Goal: Task Accomplishment & Management: Use online tool/utility

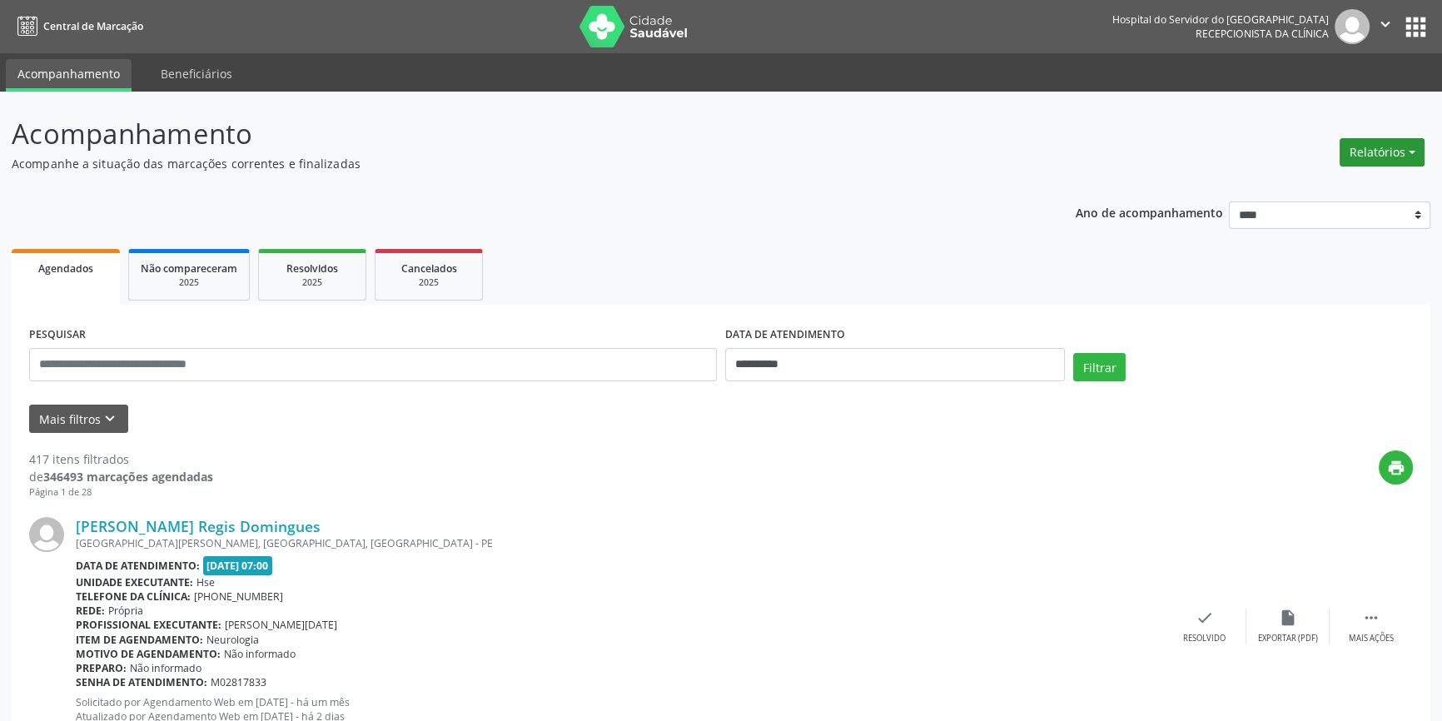
click at [1362, 144] on button "Relatórios" at bounding box center [1382, 152] width 85 height 28
click at [1294, 189] on link "Agendamentos" at bounding box center [1335, 187] width 179 height 23
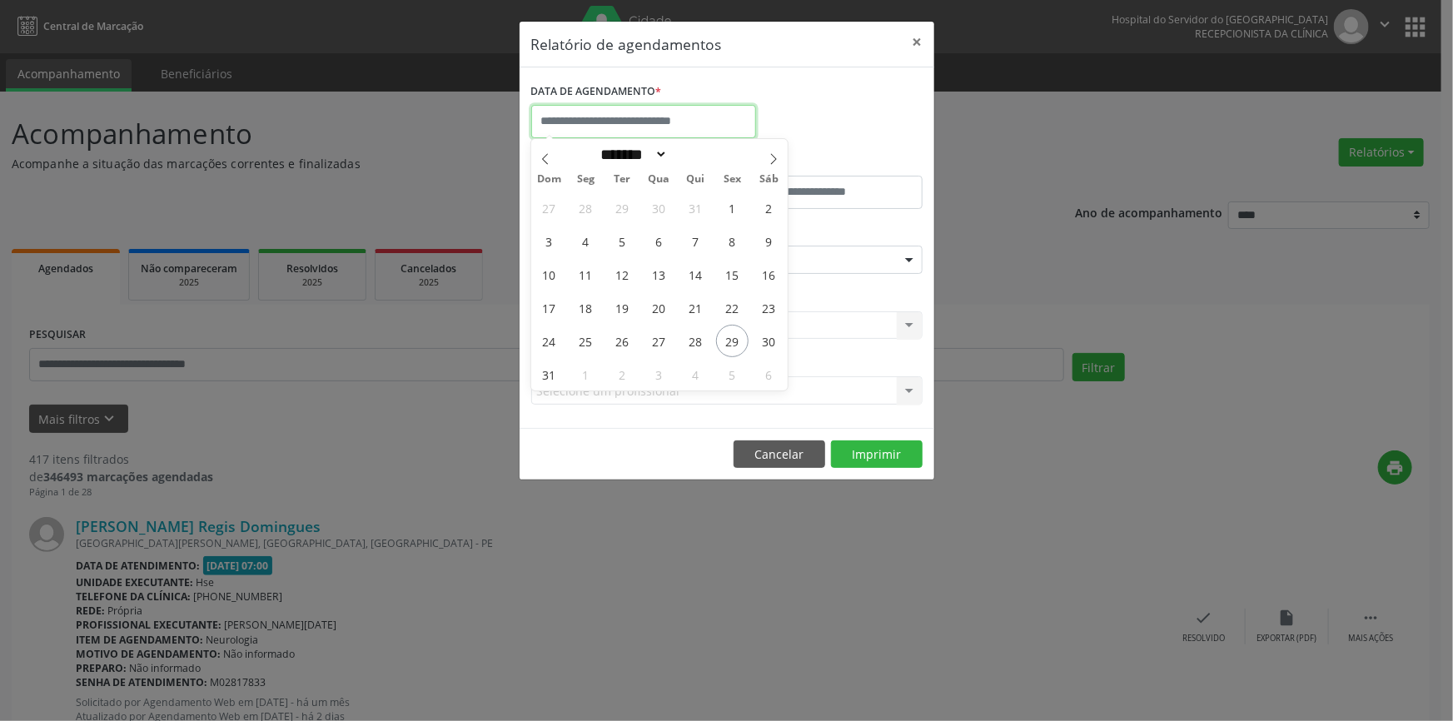
click at [667, 117] on input "text" at bounding box center [643, 121] width 225 height 33
click at [586, 374] on span "1" at bounding box center [586, 374] width 32 height 32
type input "**********"
click at [583, 379] on span "1" at bounding box center [586, 374] width 32 height 32
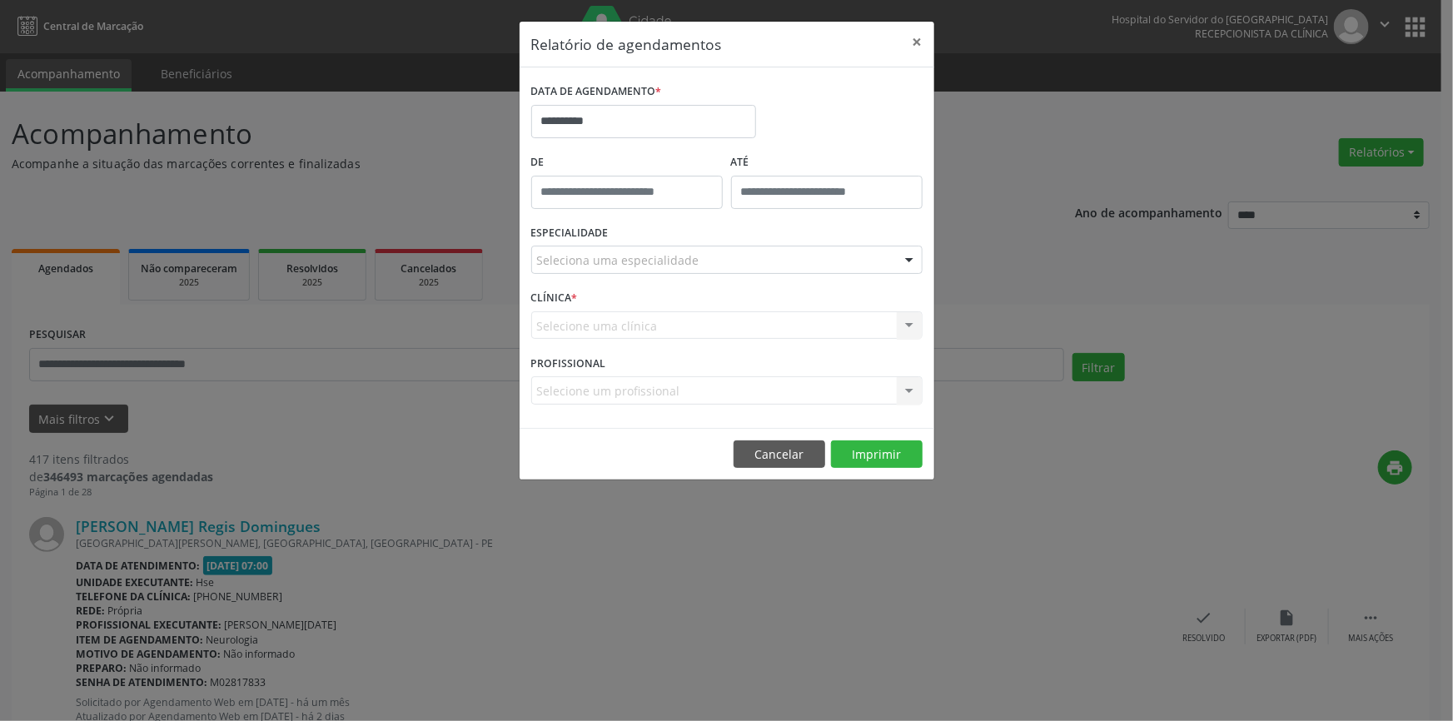
type input "*****"
click at [625, 191] on input "*****" at bounding box center [627, 192] width 192 height 33
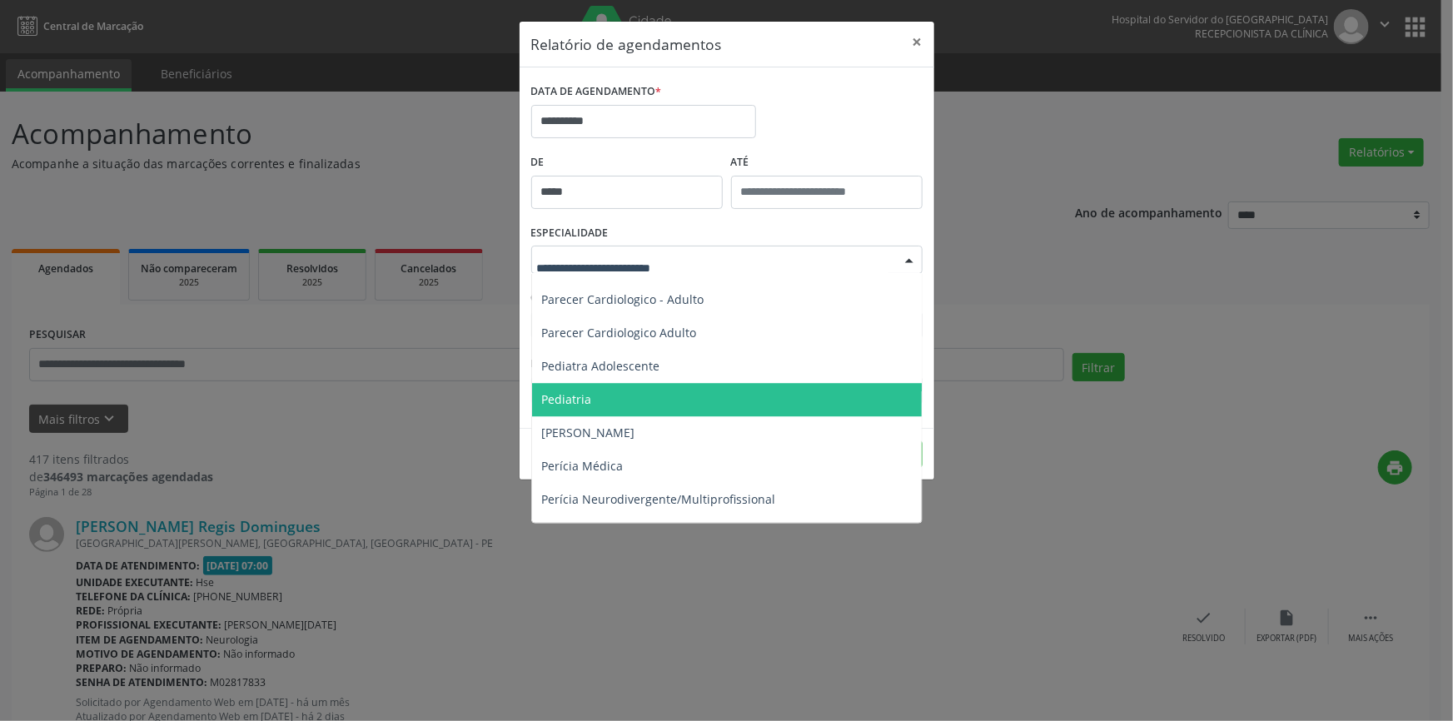
scroll to position [2195, 0]
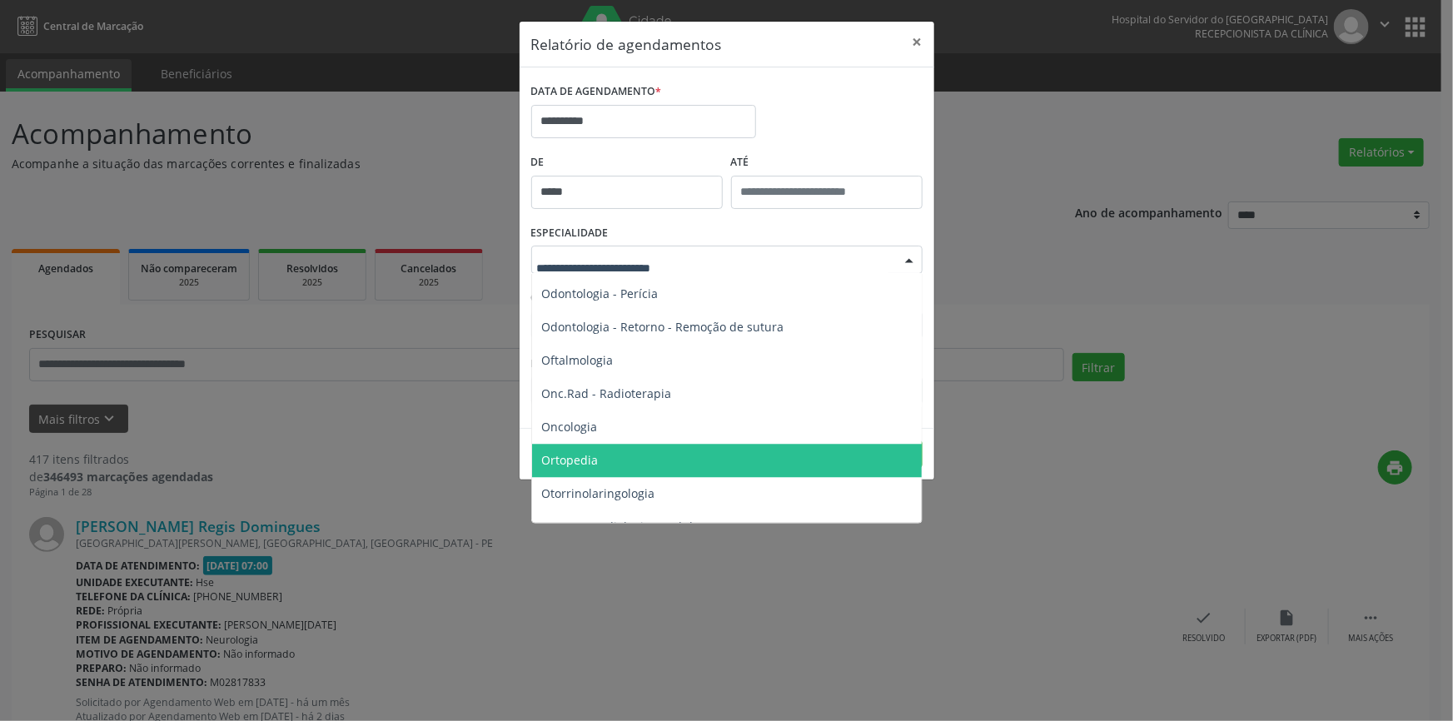
click at [623, 451] on span "Ortopedia" at bounding box center [728, 460] width 392 height 33
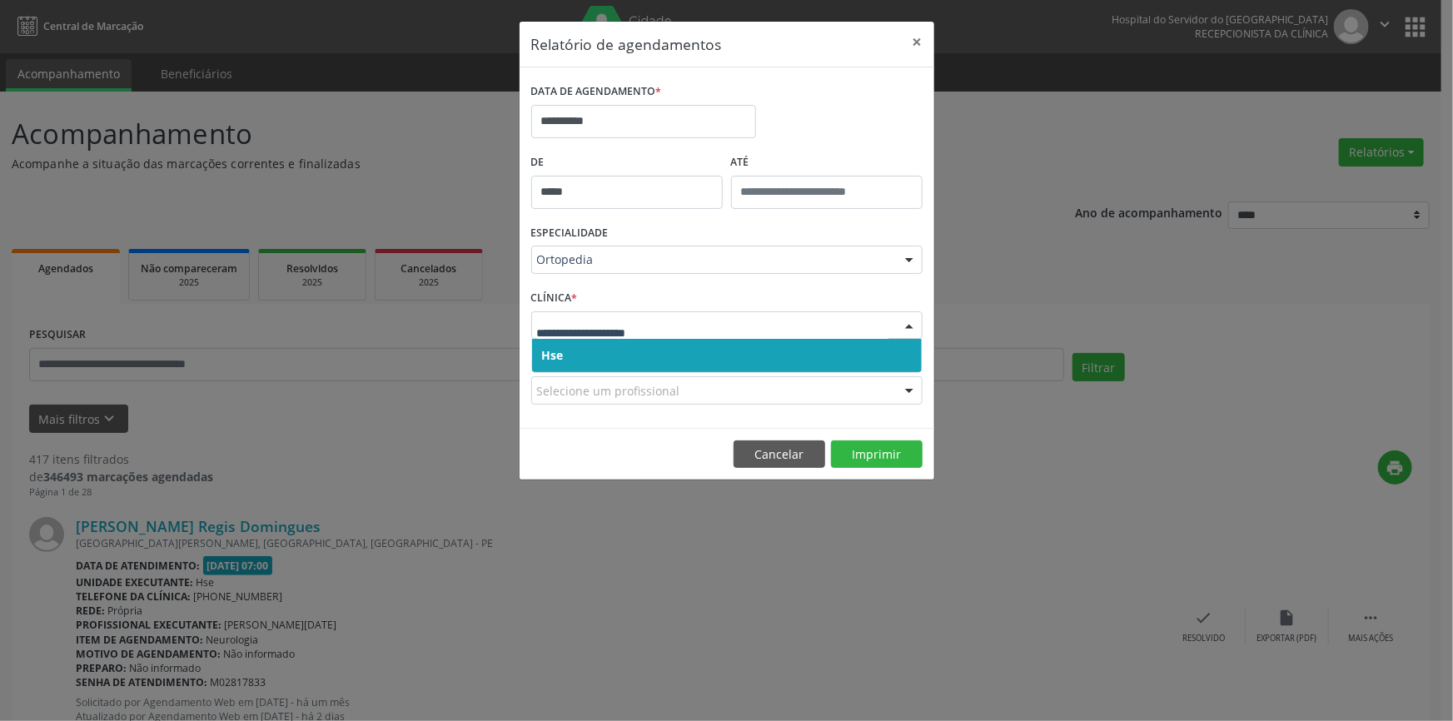
click at [631, 361] on span "Hse" at bounding box center [727, 355] width 390 height 33
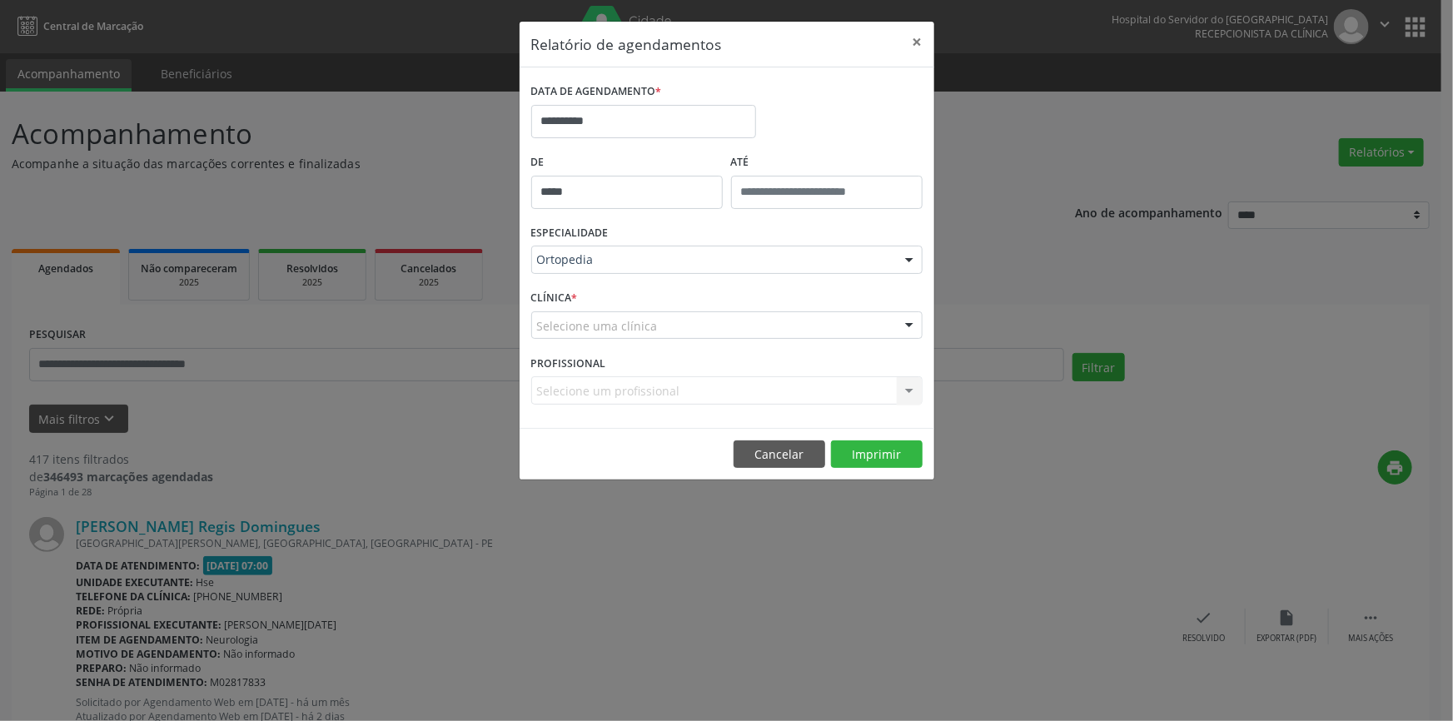
click at [638, 387] on div "Selecione um profissional Nenhum resultado encontrado para: " " Não há nenhuma …" at bounding box center [726, 390] width 391 height 28
click at [590, 388] on div "Selecione um profissional Nenhum resultado encontrado para: " " Não há nenhuma …" at bounding box center [726, 390] width 391 height 28
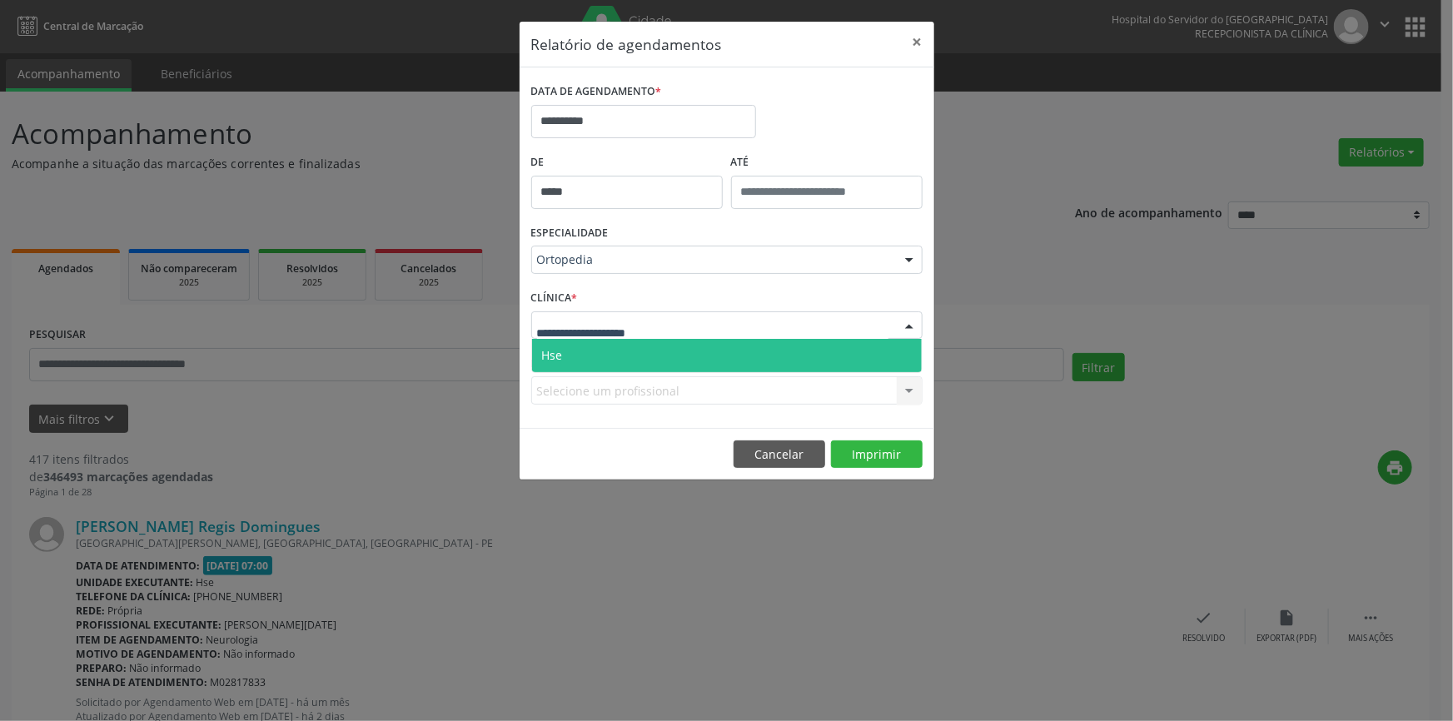
click at [658, 348] on span "Hse" at bounding box center [727, 355] width 390 height 33
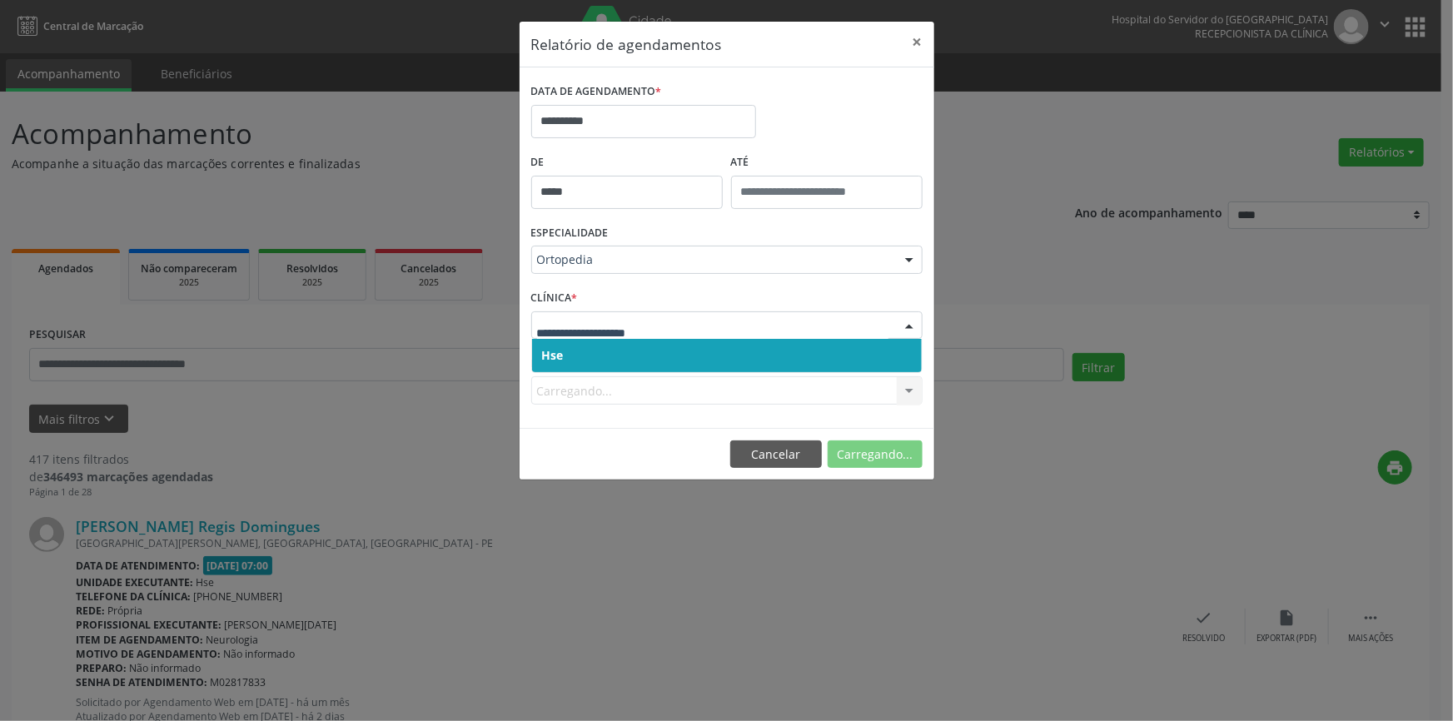
click at [658, 355] on span "Hse" at bounding box center [727, 355] width 390 height 33
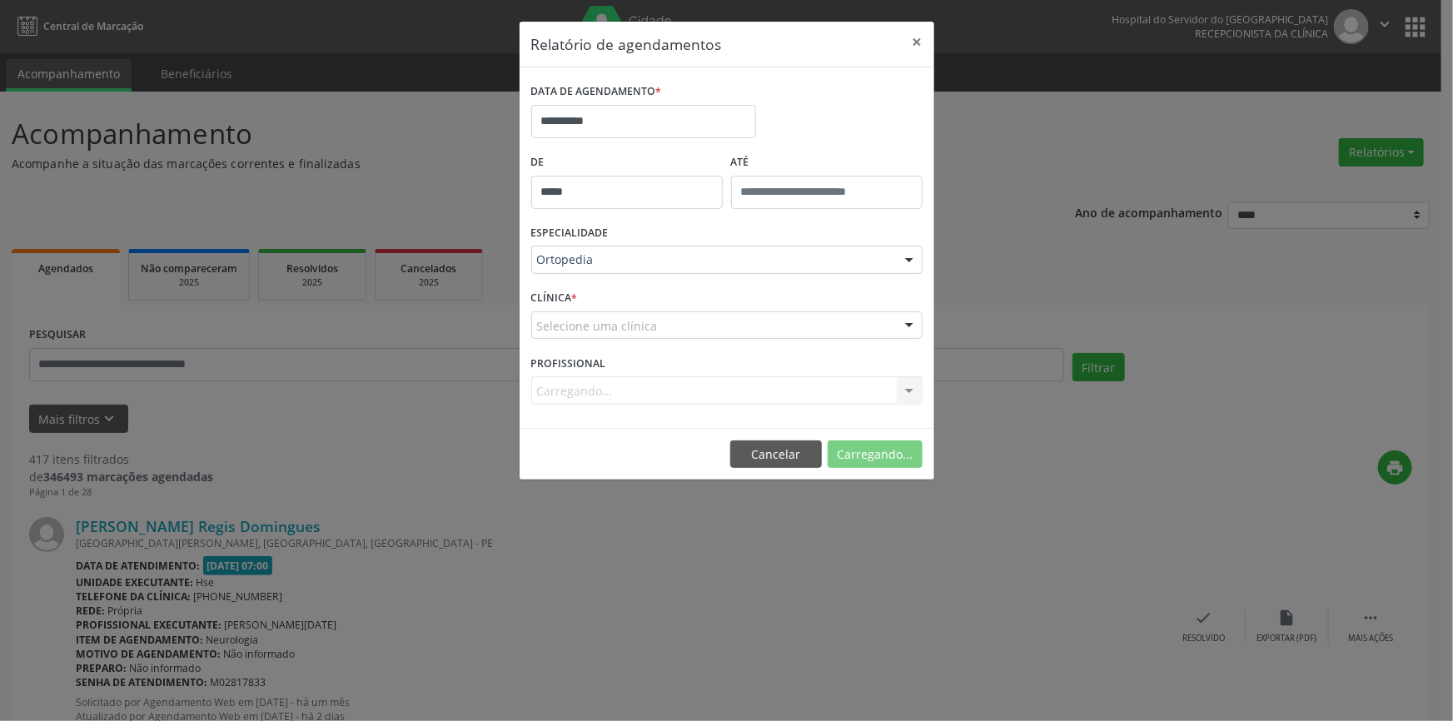
click at [651, 396] on div "Carregando... Nenhum resultado encontrado para: " " Não há nenhuma opção para s…" at bounding box center [726, 390] width 391 height 28
click at [644, 382] on div "Selecione um profissional Todos os profissionais Alexey Alves (Ortopedia Nassau…" at bounding box center [726, 390] width 391 height 28
click at [889, 454] on button "Imprimir" at bounding box center [877, 455] width 92 height 28
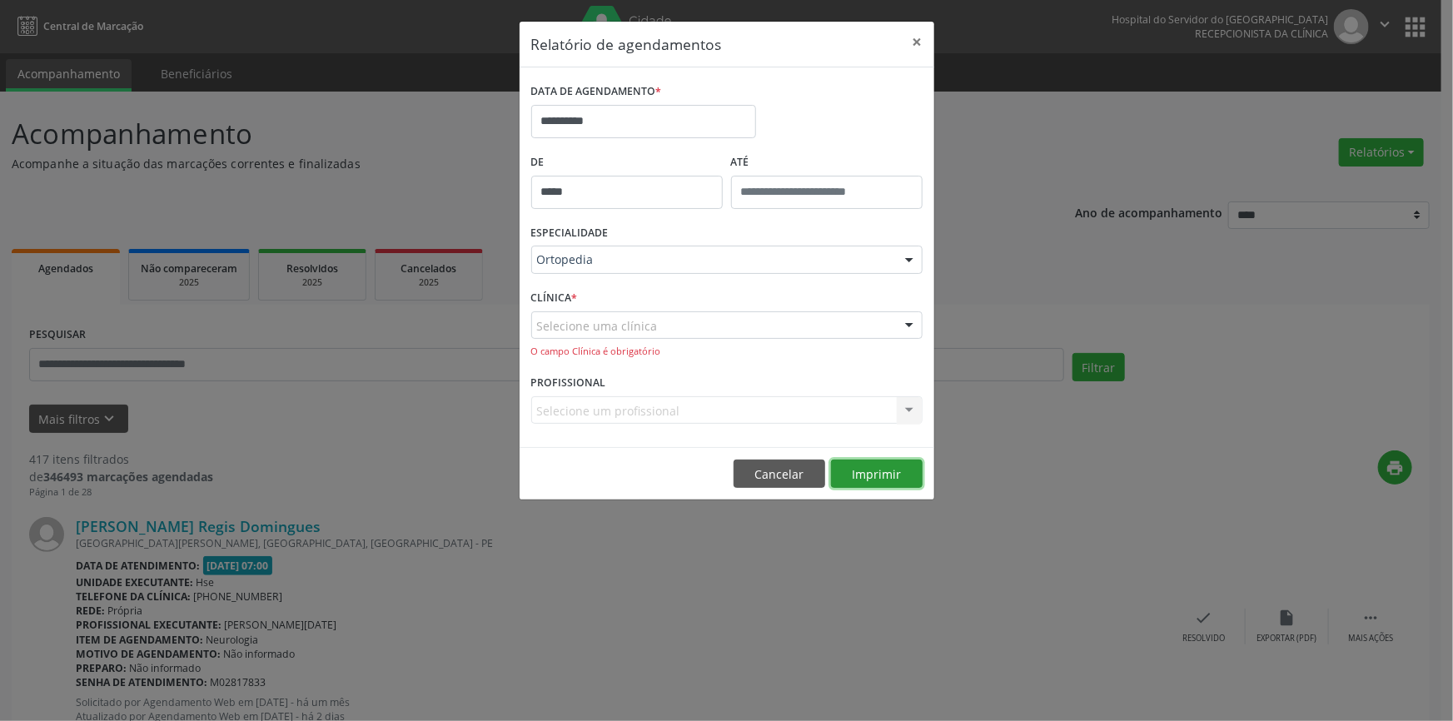
click at [870, 473] on button "Imprimir" at bounding box center [877, 474] width 92 height 28
click at [646, 288] on div "CLÍNICA * Selecione uma clínica Hse Nenhum resultado encontrado para: " " Não h…" at bounding box center [727, 328] width 400 height 85
click at [575, 289] on label "CLÍNICA *" at bounding box center [554, 299] width 47 height 26
click at [790, 472] on button "Cancelar" at bounding box center [780, 474] width 92 height 28
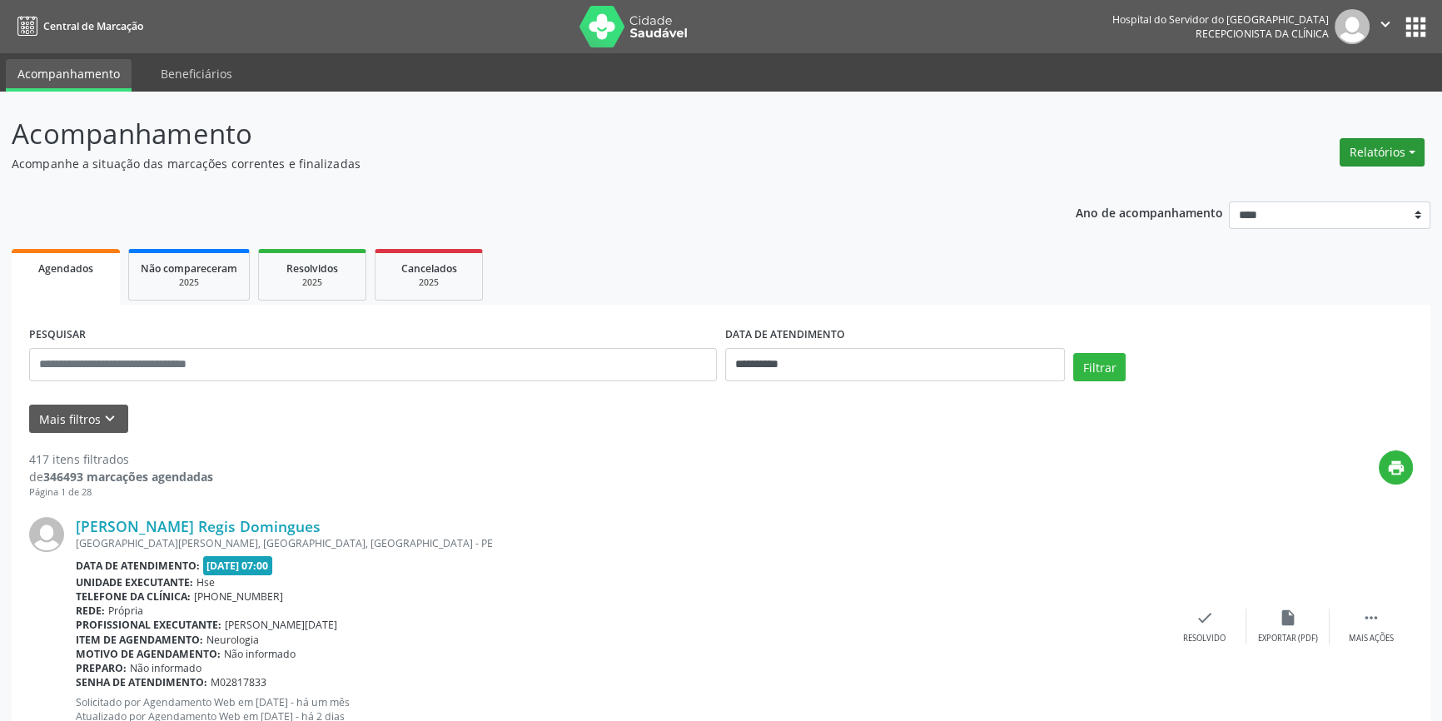
click at [1385, 150] on button "Relatórios" at bounding box center [1382, 152] width 85 height 28
click at [1304, 190] on link "Agendamentos" at bounding box center [1335, 187] width 179 height 23
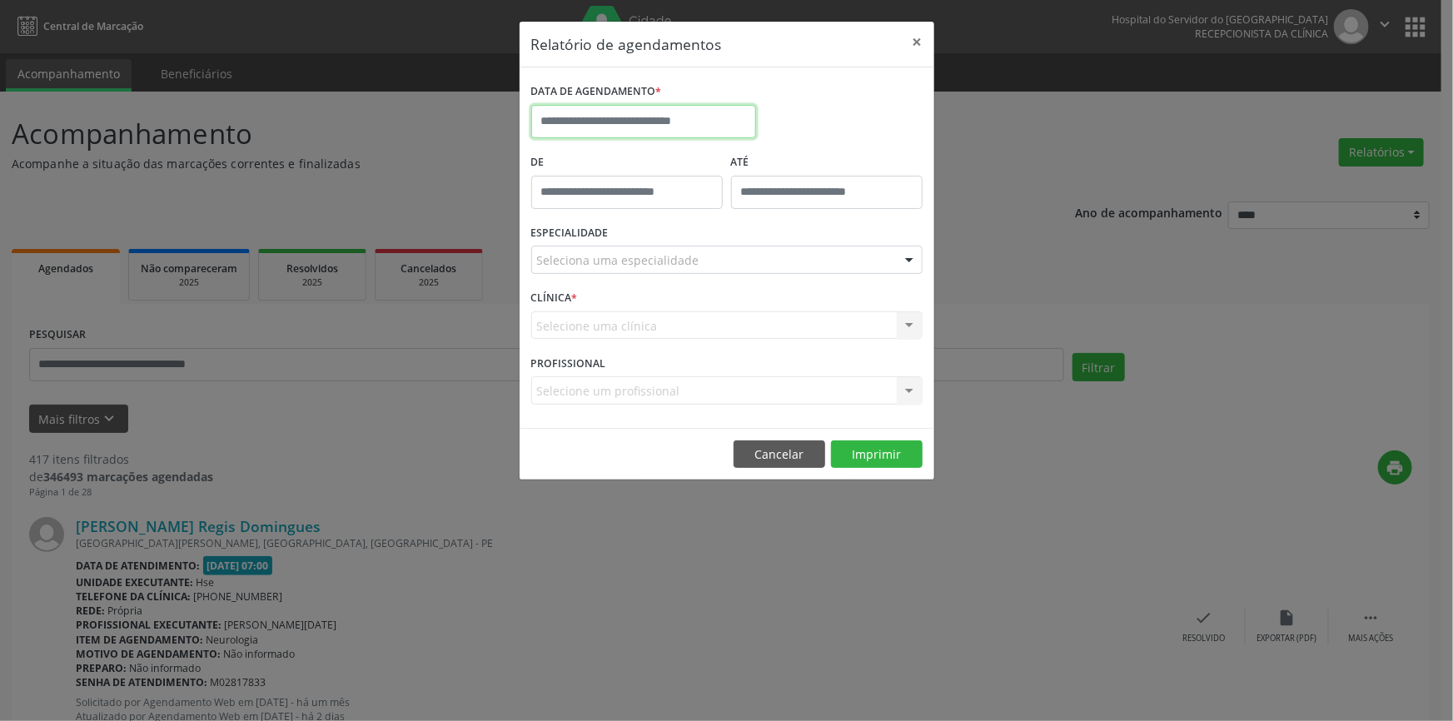
click at [660, 119] on input "text" at bounding box center [643, 121] width 225 height 33
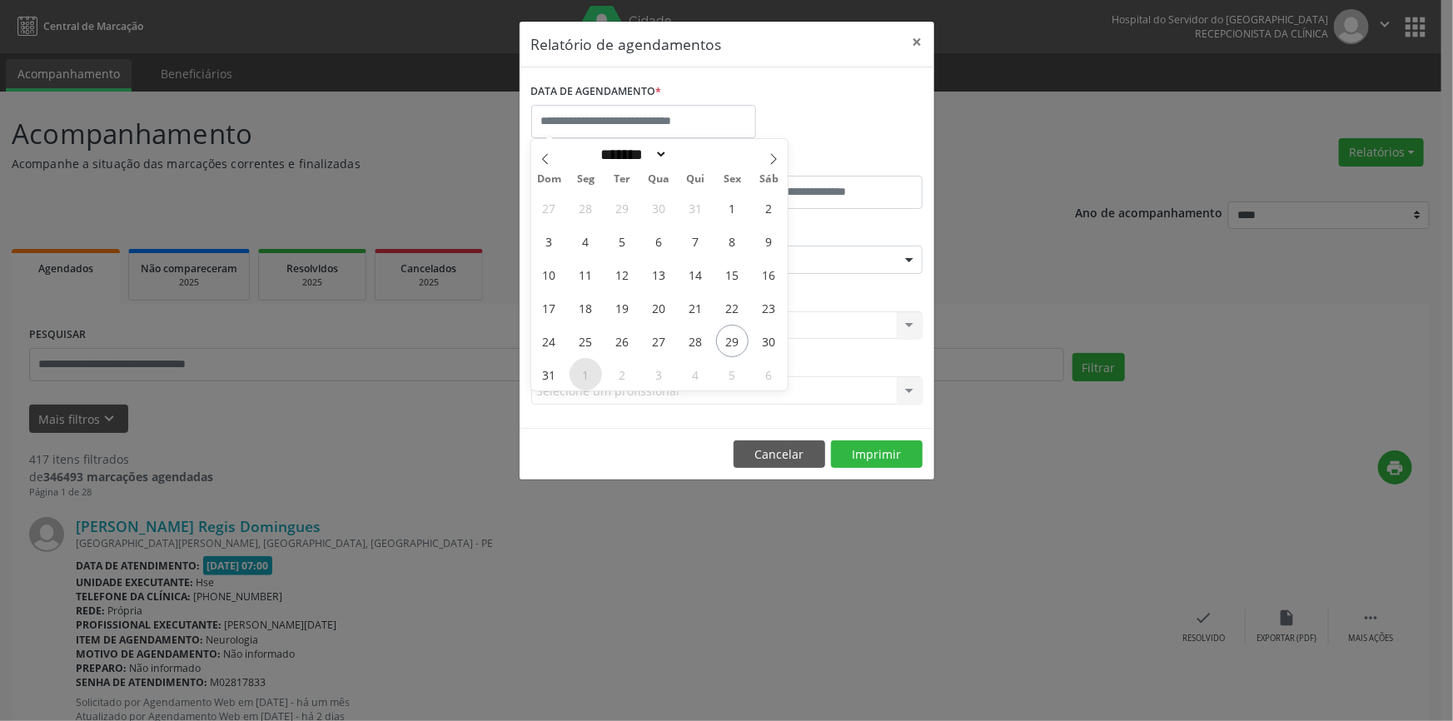
click at [583, 376] on span "1" at bounding box center [586, 374] width 32 height 32
type input "**********"
click at [583, 376] on span "1" at bounding box center [586, 374] width 32 height 32
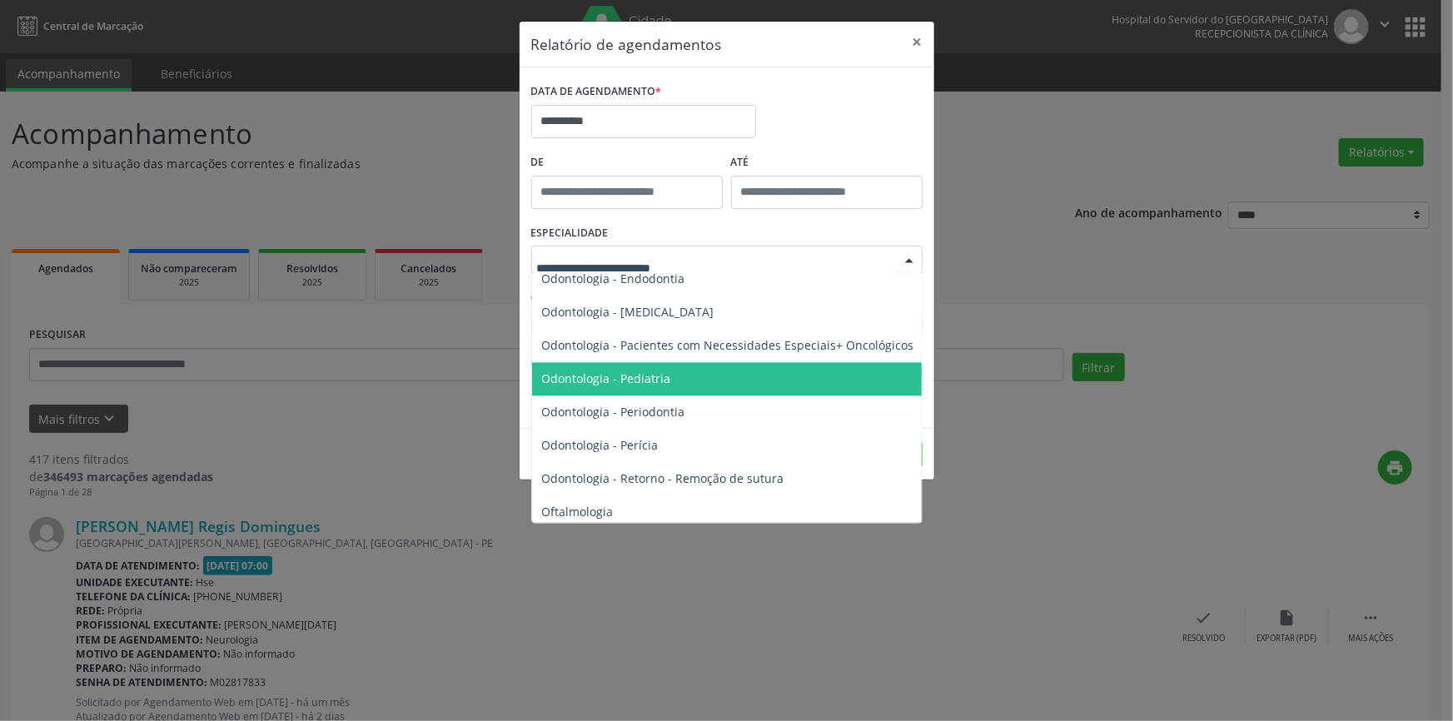
scroll to position [2271, 0]
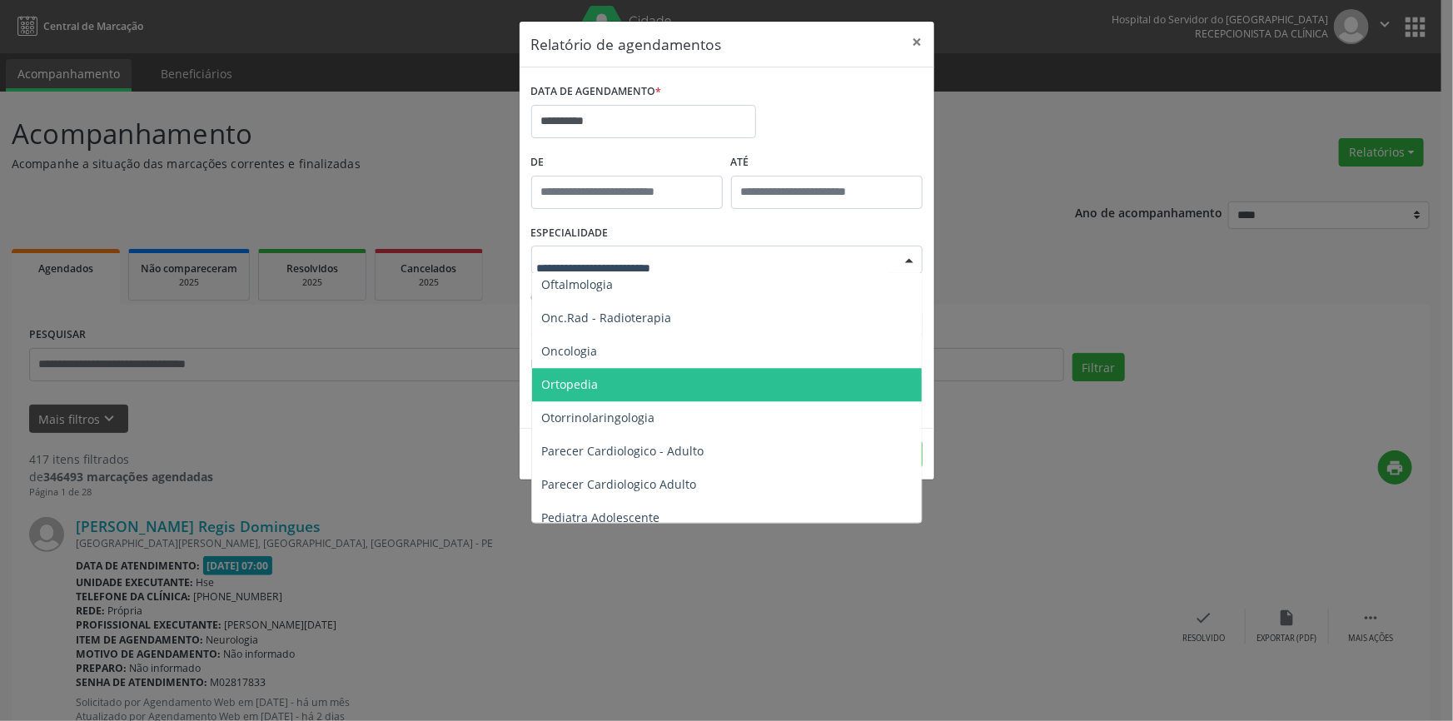
click at [640, 381] on span "Ortopedia" at bounding box center [728, 384] width 392 height 33
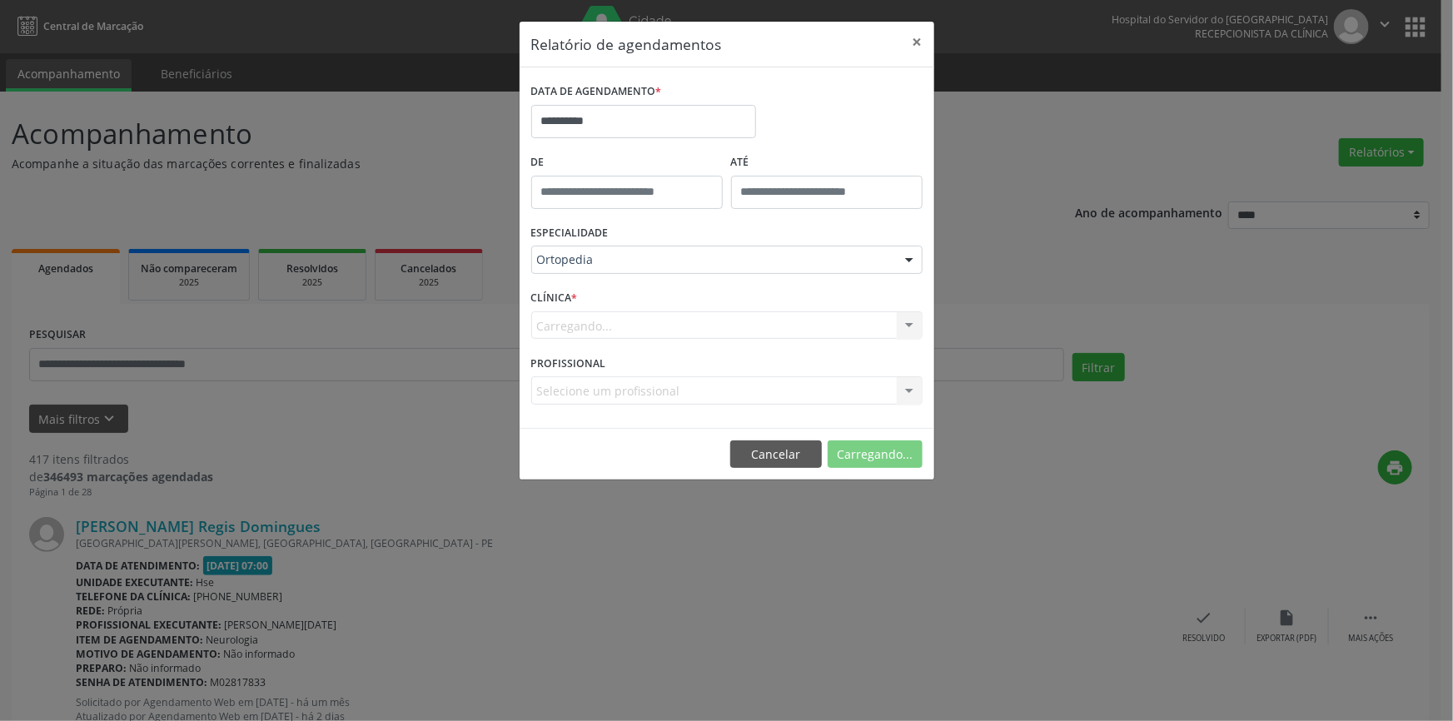
click at [575, 296] on span "*" at bounding box center [575, 298] width 6 height 14
click at [911, 325] on div at bounding box center [909, 326] width 25 height 28
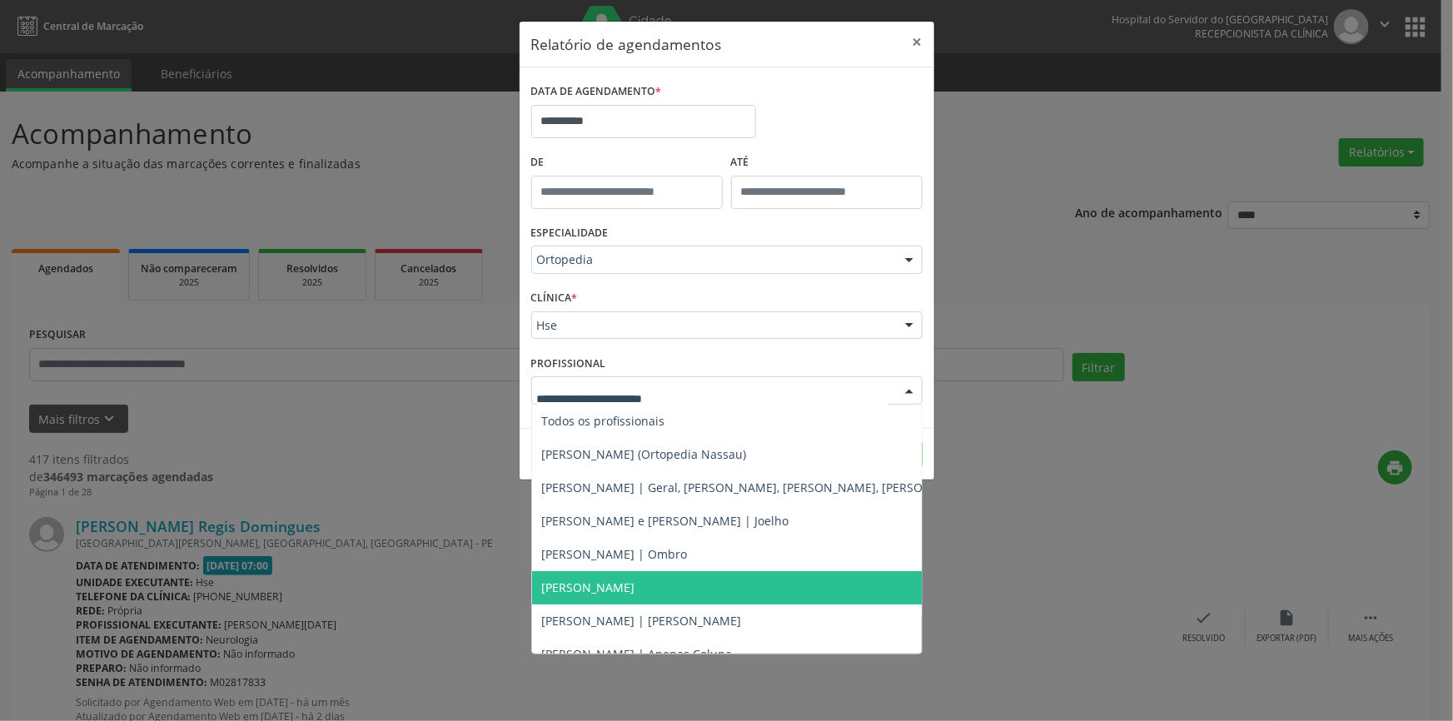
click at [635, 590] on span "Carlos Roberto Pinheiro Rihan" at bounding box center [588, 588] width 93 height 16
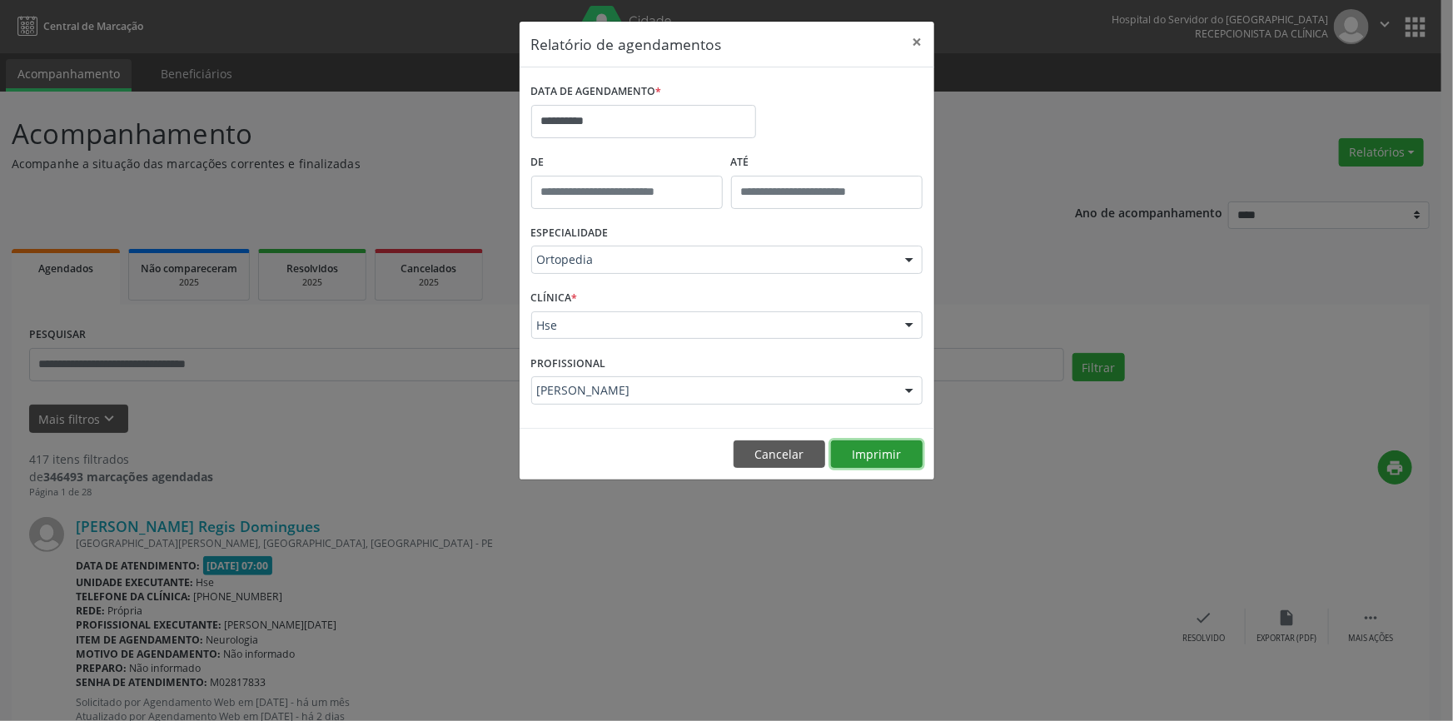
click at [879, 450] on button "Imprimir" at bounding box center [877, 455] width 92 height 28
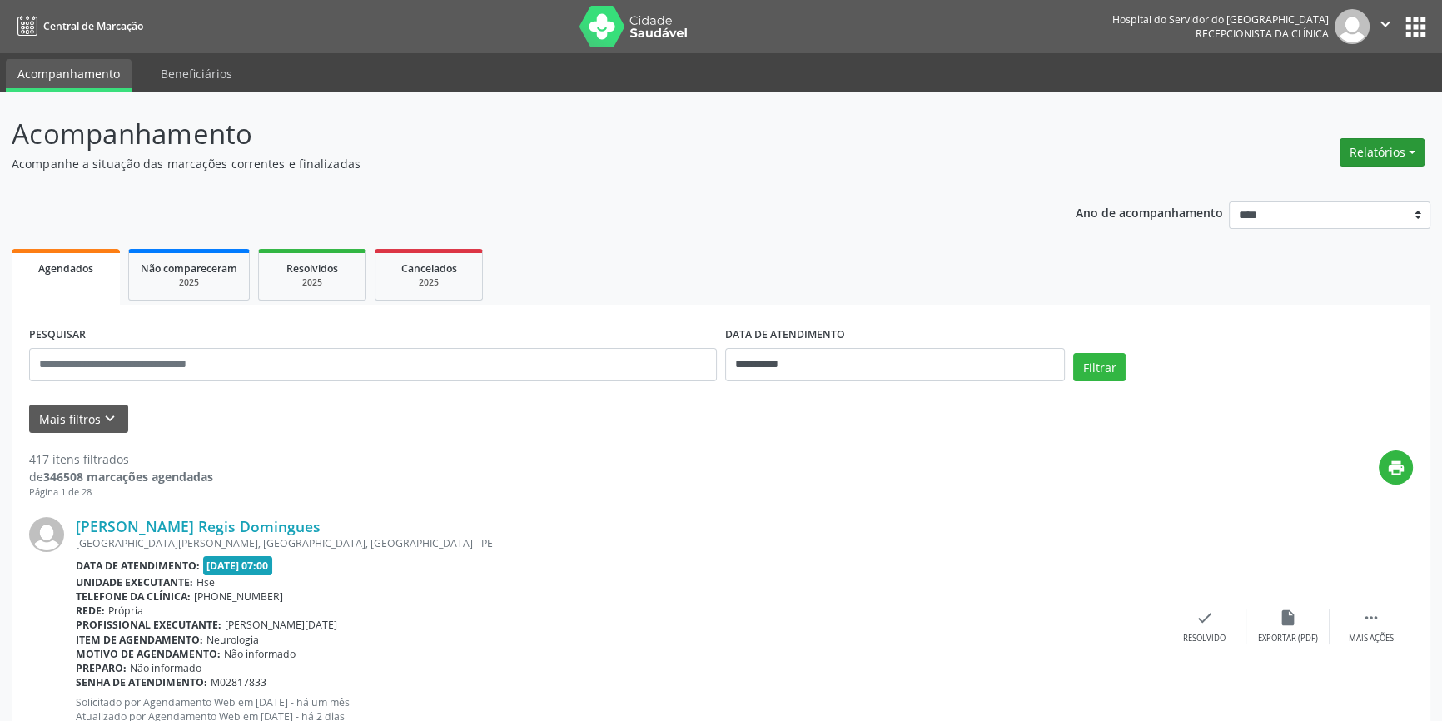
click at [1364, 147] on button "Relatórios" at bounding box center [1382, 152] width 85 height 28
click at [1283, 185] on link "Agendamentos" at bounding box center [1335, 187] width 179 height 23
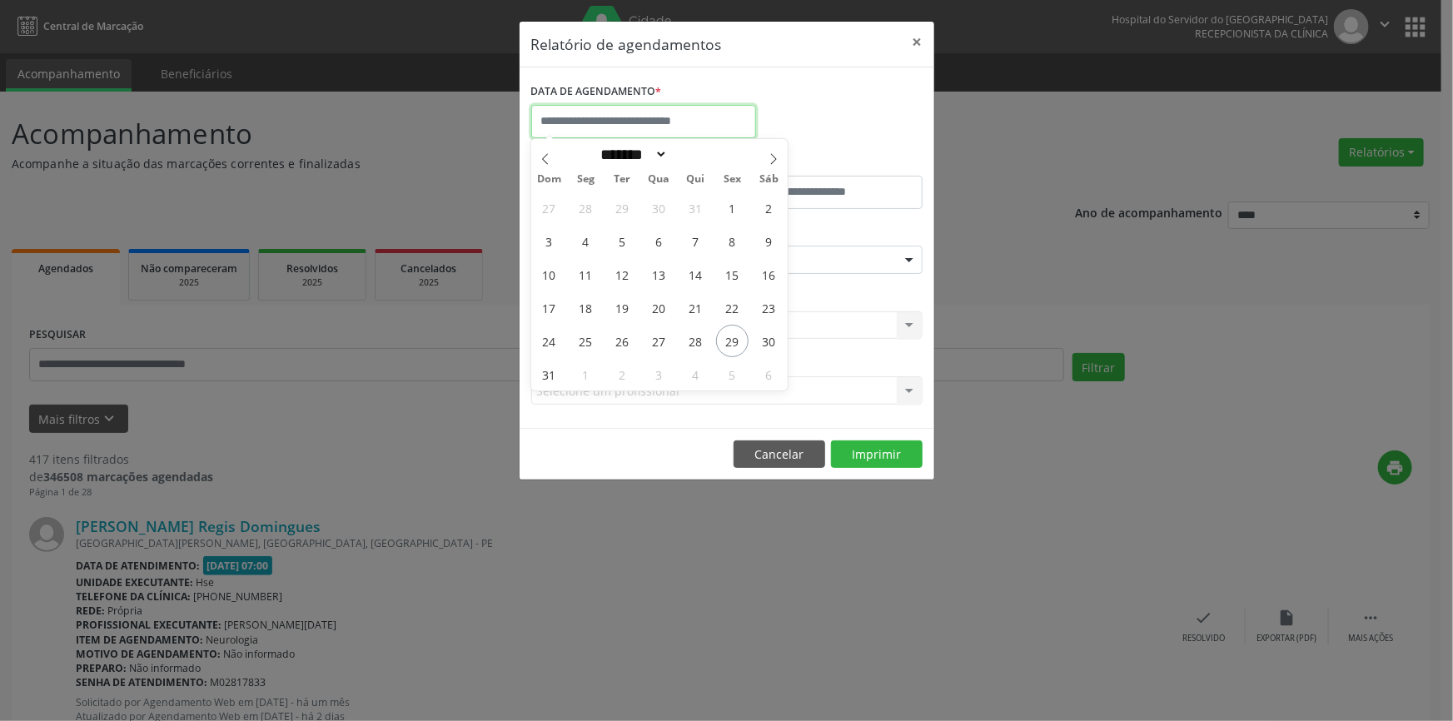
click at [625, 117] on input "text" at bounding box center [643, 121] width 225 height 33
click at [588, 371] on span "1" at bounding box center [586, 374] width 32 height 32
type input "**********"
click at [583, 376] on span "1" at bounding box center [586, 374] width 32 height 32
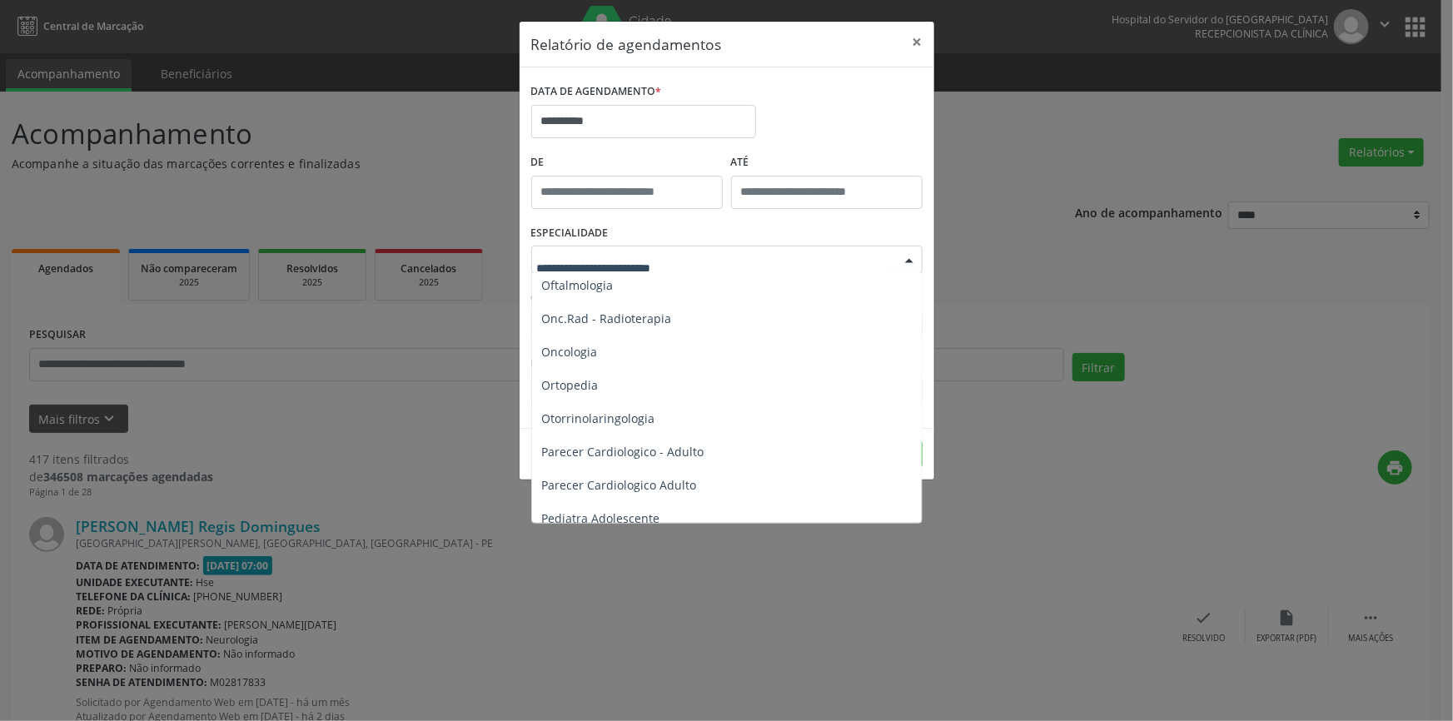
scroll to position [2271, 0]
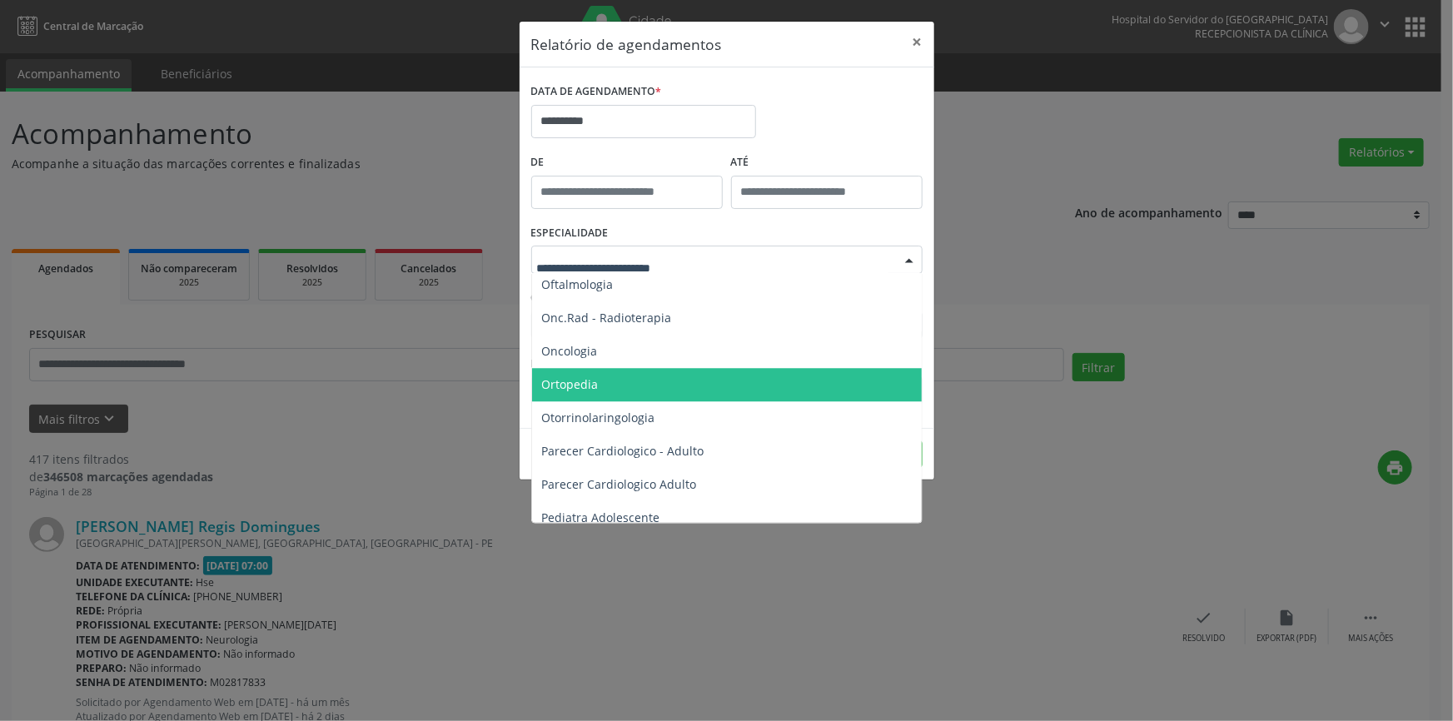
click at [586, 382] on span "Ortopedia" at bounding box center [570, 384] width 57 height 16
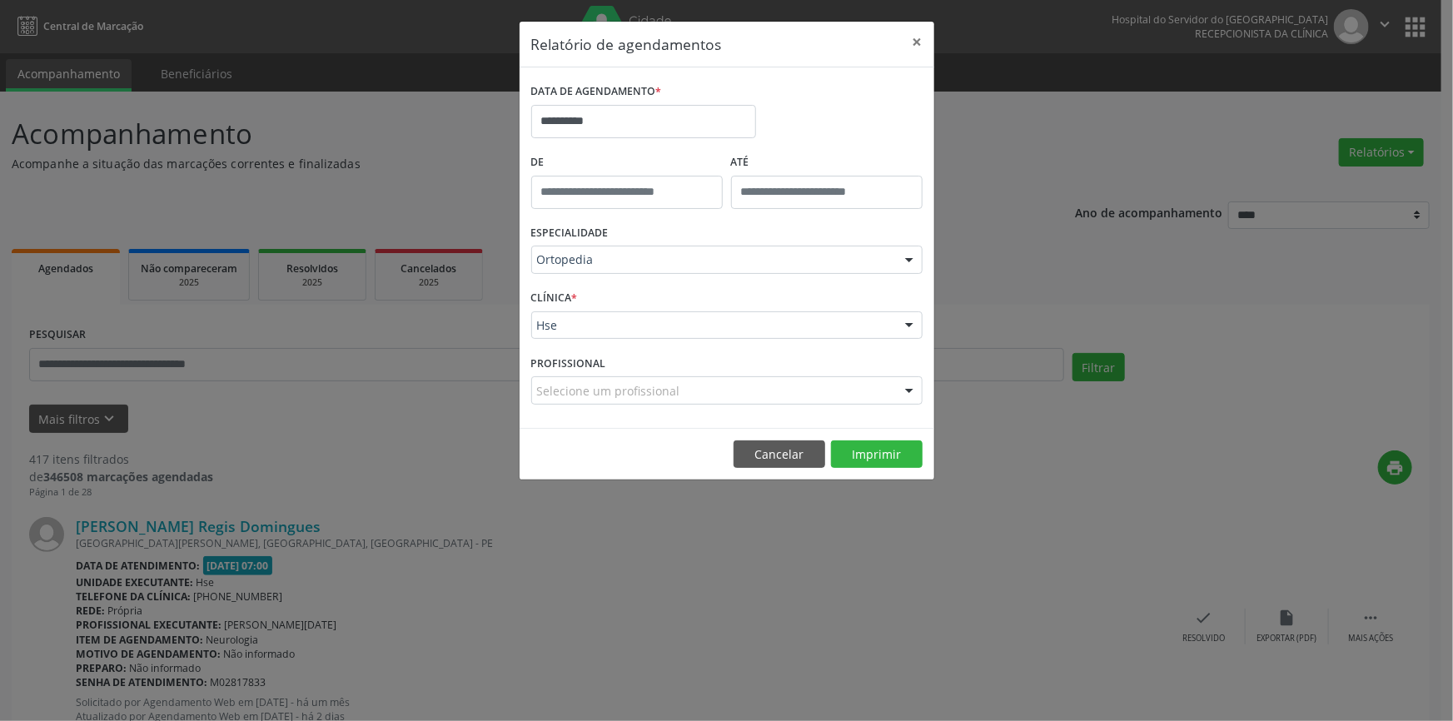
click at [583, 291] on div "CLÍNICA * Hse Hse Nenhum resultado encontrado para: " " Não há nenhuma opção pa…" at bounding box center [727, 318] width 400 height 65
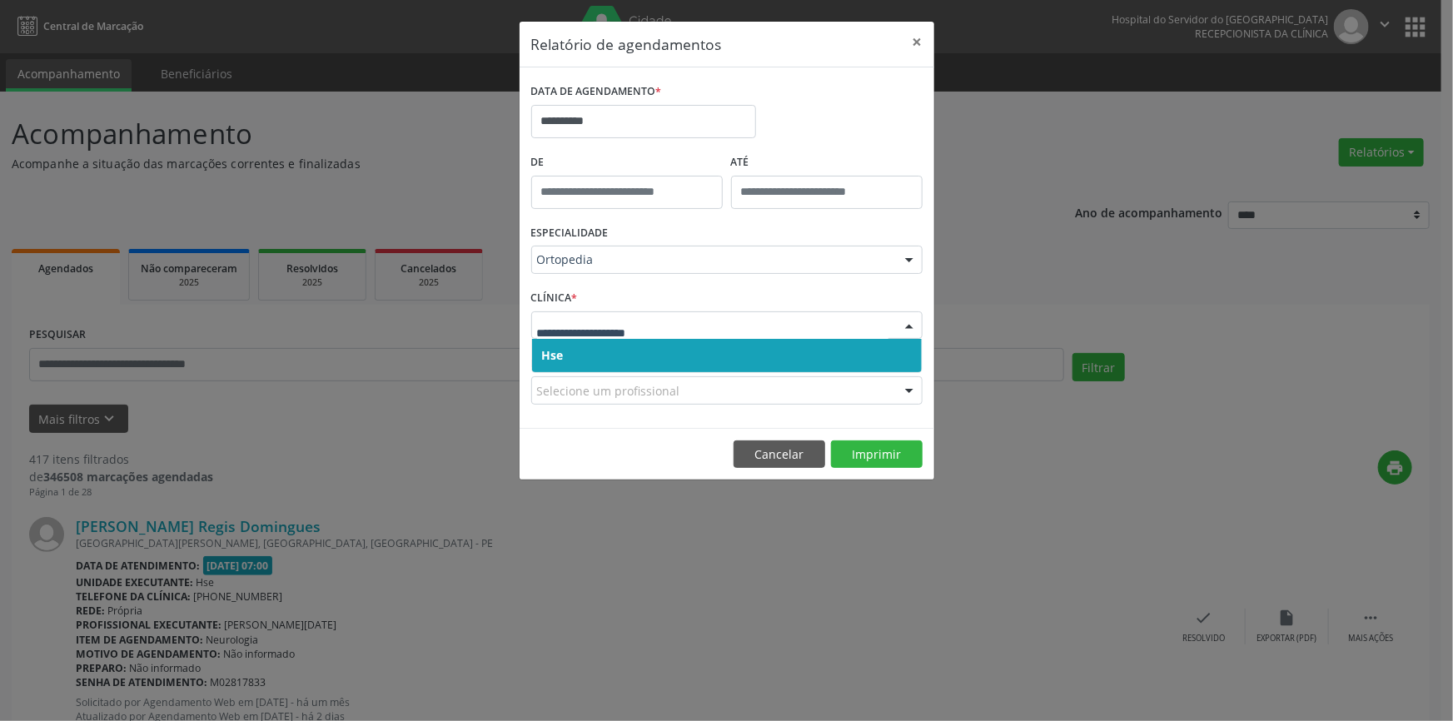
click at [688, 326] on input "text" at bounding box center [712, 333] width 351 height 33
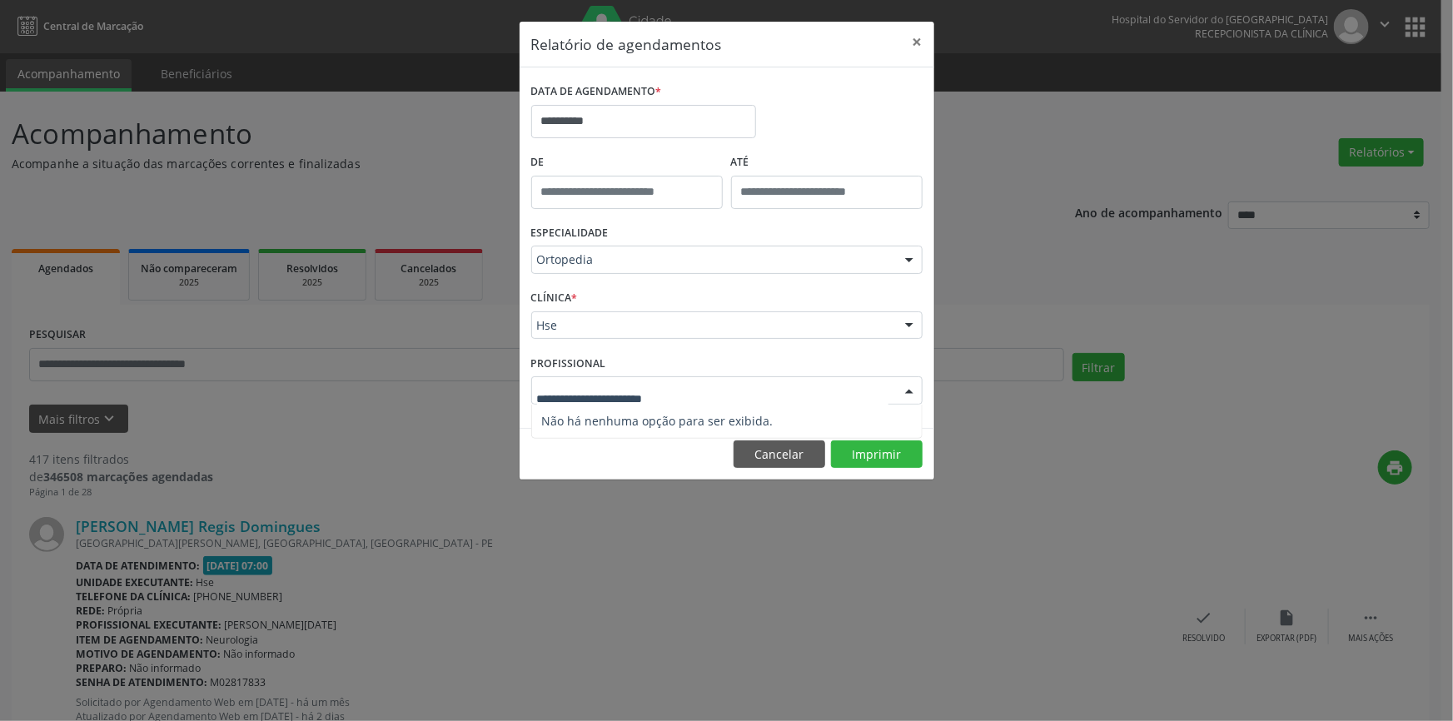
click at [616, 398] on input "text" at bounding box center [712, 398] width 351 height 33
click at [849, 450] on button "Imprimir" at bounding box center [877, 455] width 92 height 28
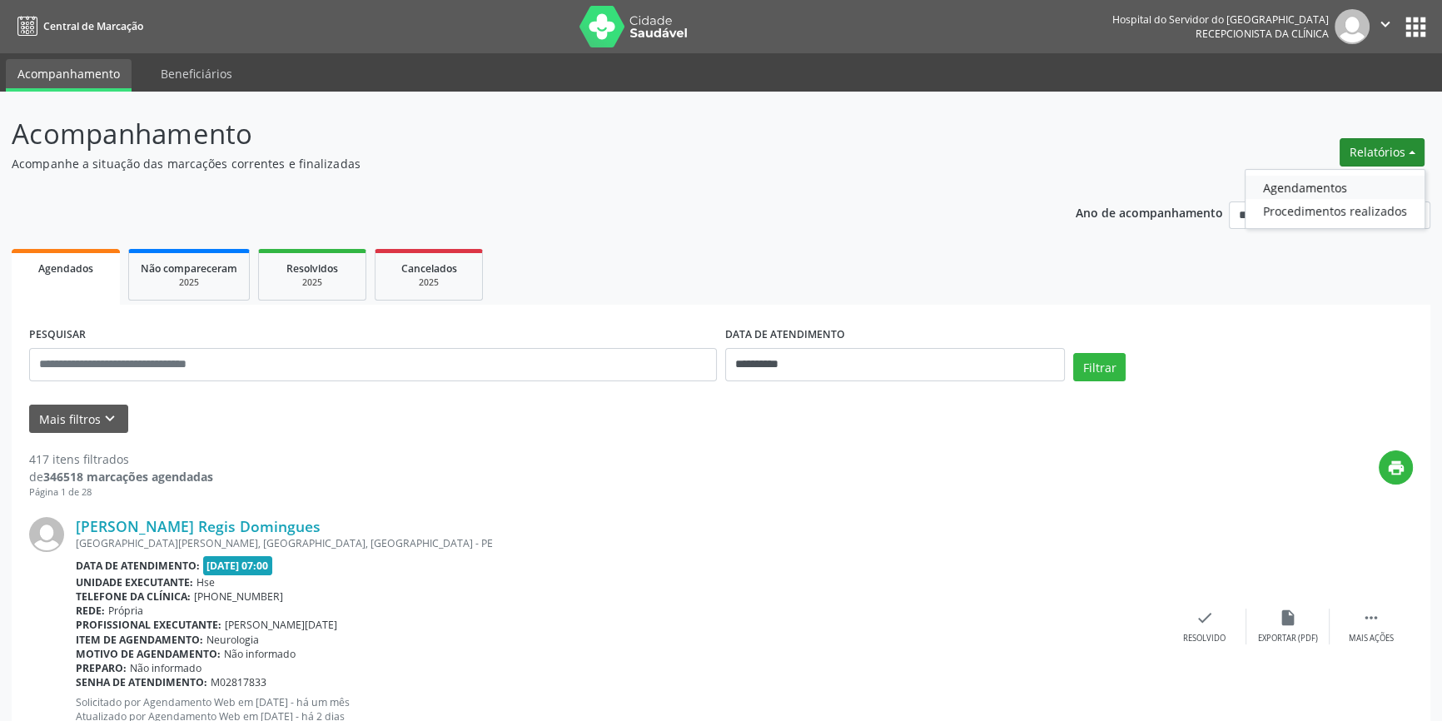
click at [1303, 187] on link "Agendamentos" at bounding box center [1335, 187] width 179 height 23
select select "*"
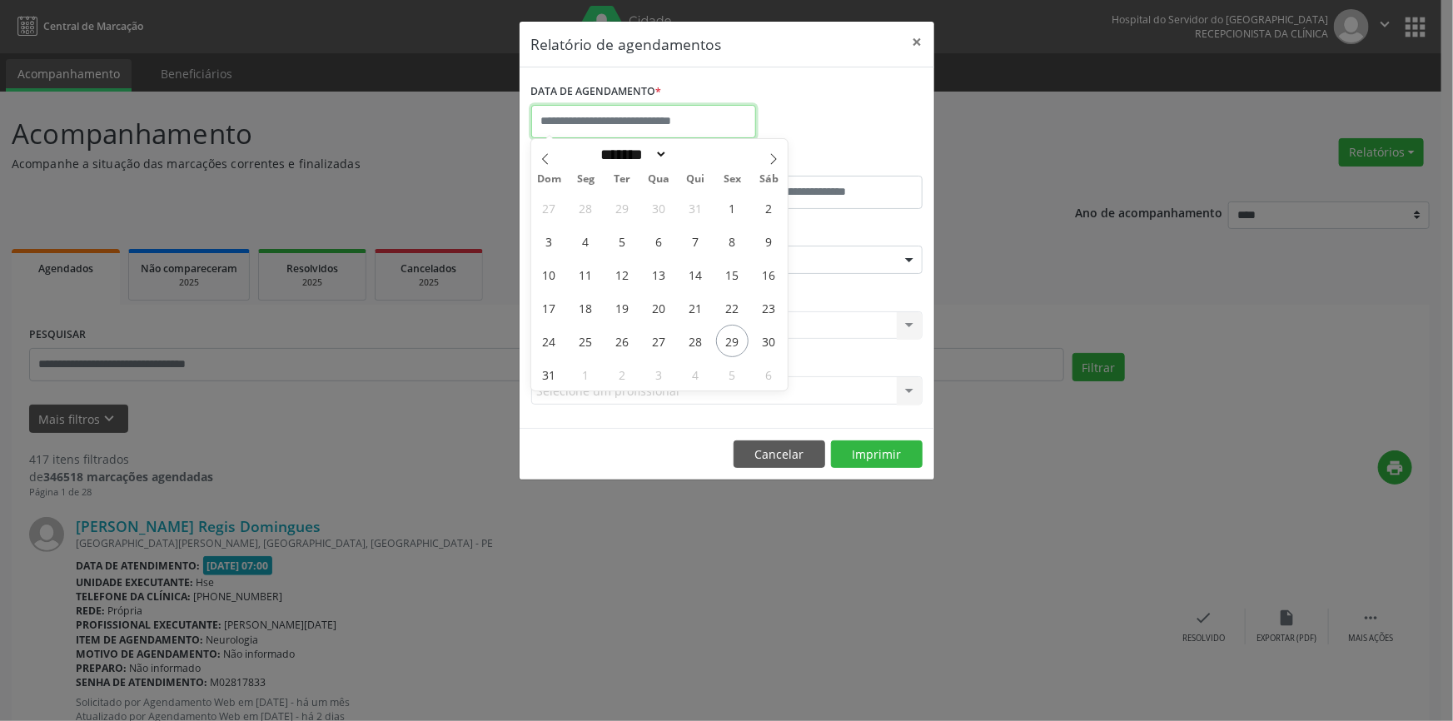
click at [583, 117] on input "text" at bounding box center [643, 121] width 225 height 33
click at [584, 374] on span "1" at bounding box center [586, 374] width 32 height 32
type input "**********"
click at [584, 374] on span "1" at bounding box center [586, 374] width 32 height 32
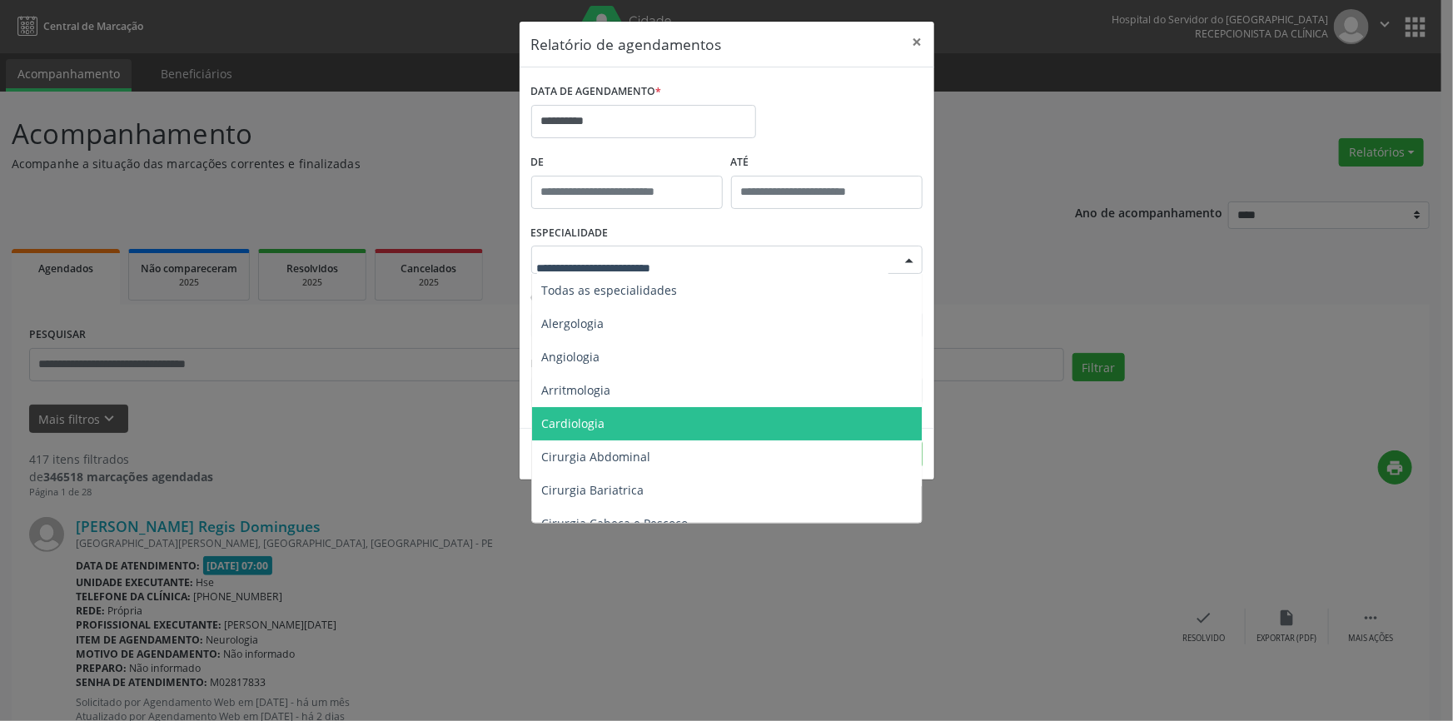
click at [616, 420] on span "Cardiologia" at bounding box center [728, 423] width 392 height 33
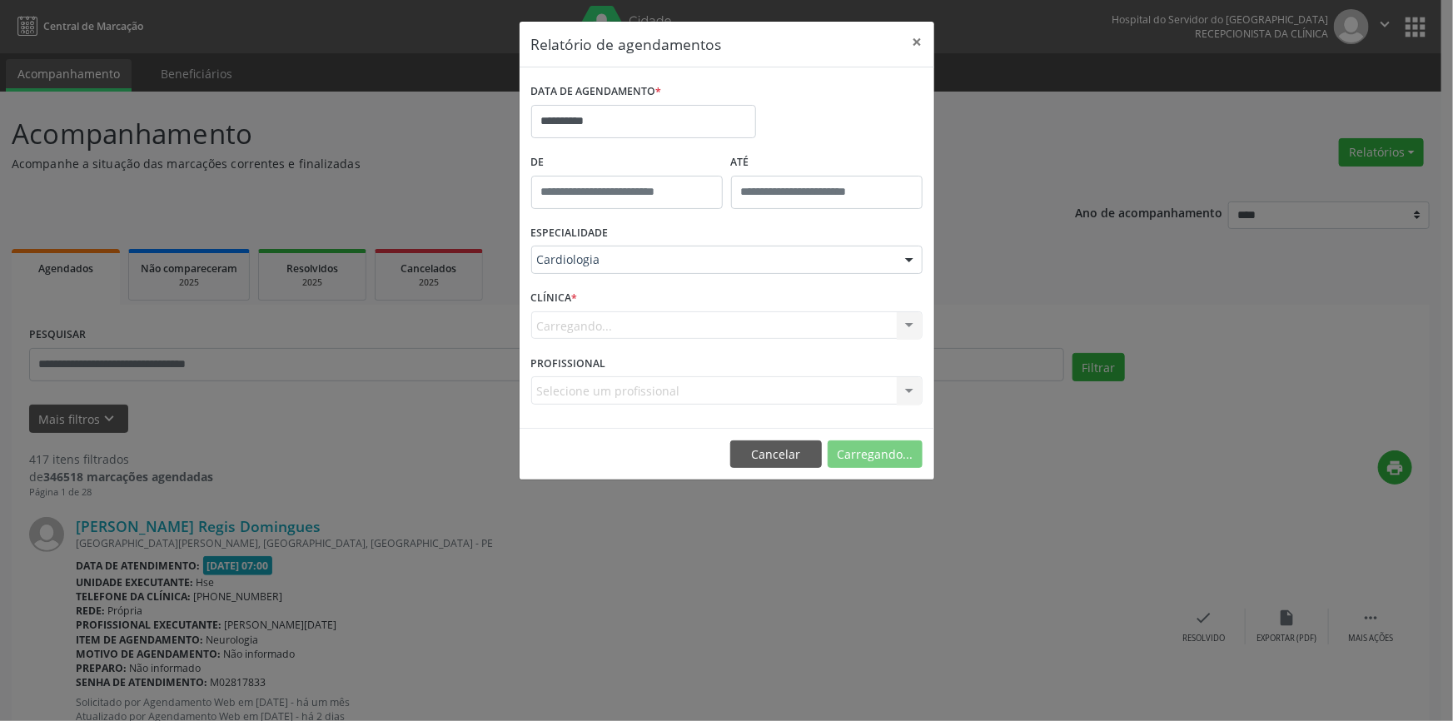
click at [589, 323] on div "Carregando... Nenhum resultado encontrado para: " " Não há nenhuma opção para s…" at bounding box center [726, 325] width 391 height 28
click at [597, 300] on div "CLÍNICA * Carregando... Nenhum resultado encontrado para: " " Não há nenhuma op…" at bounding box center [727, 318] width 400 height 65
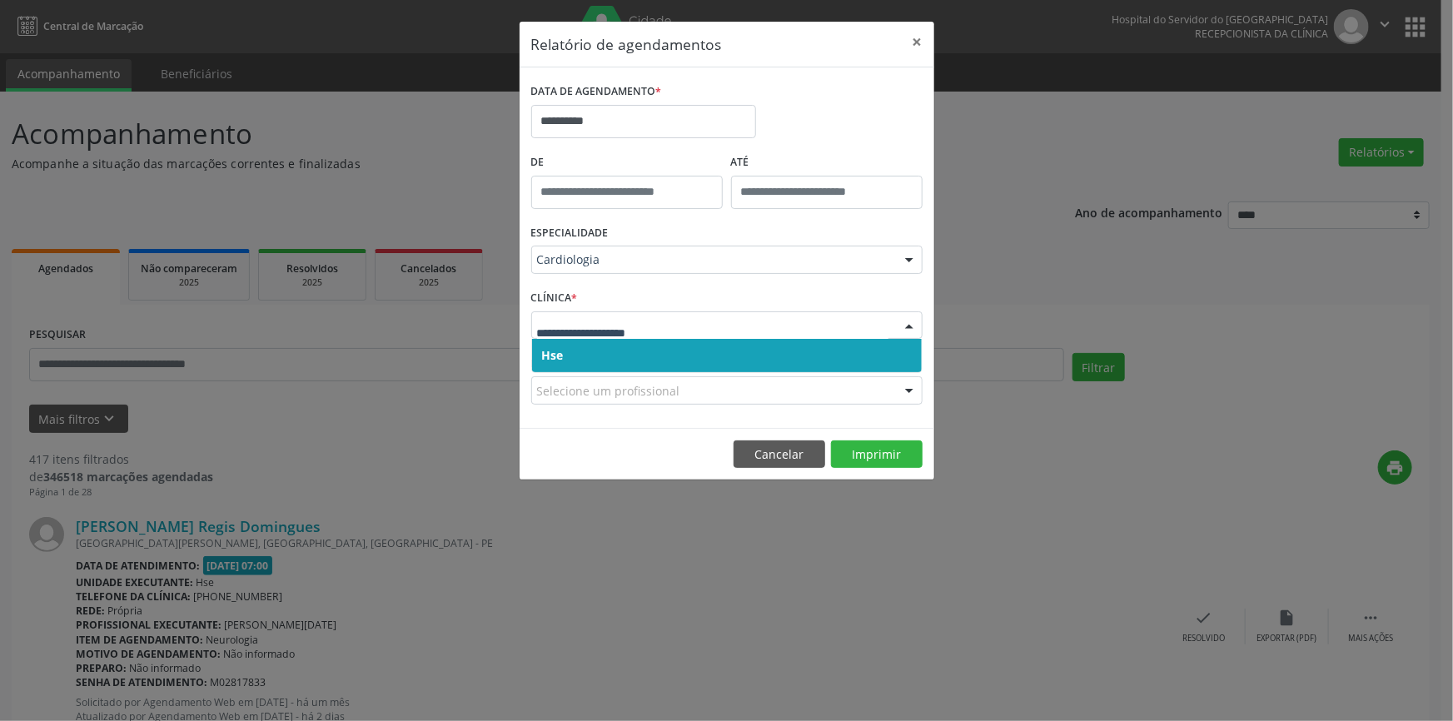
click at [641, 335] on input "text" at bounding box center [712, 333] width 351 height 33
click at [656, 311] on div at bounding box center [726, 325] width 391 height 28
drag, startPoint x: 630, startPoint y: 346, endPoint x: 635, endPoint y: 335, distance: 11.9
click at [634, 344] on span "Hse" at bounding box center [727, 355] width 390 height 33
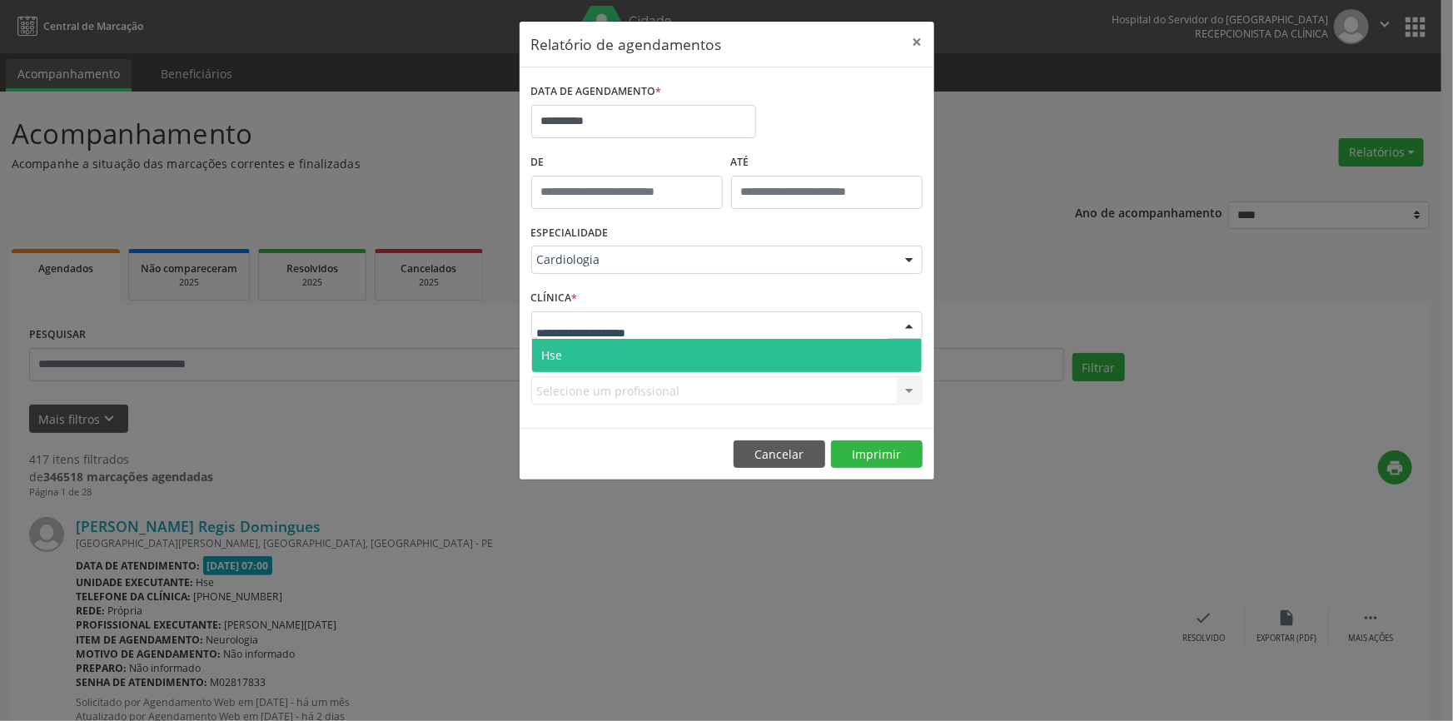
click at [642, 396] on div "Selecione um profissional Nenhum resultado encontrado para: " " Não há nenhuma …" at bounding box center [726, 390] width 391 height 28
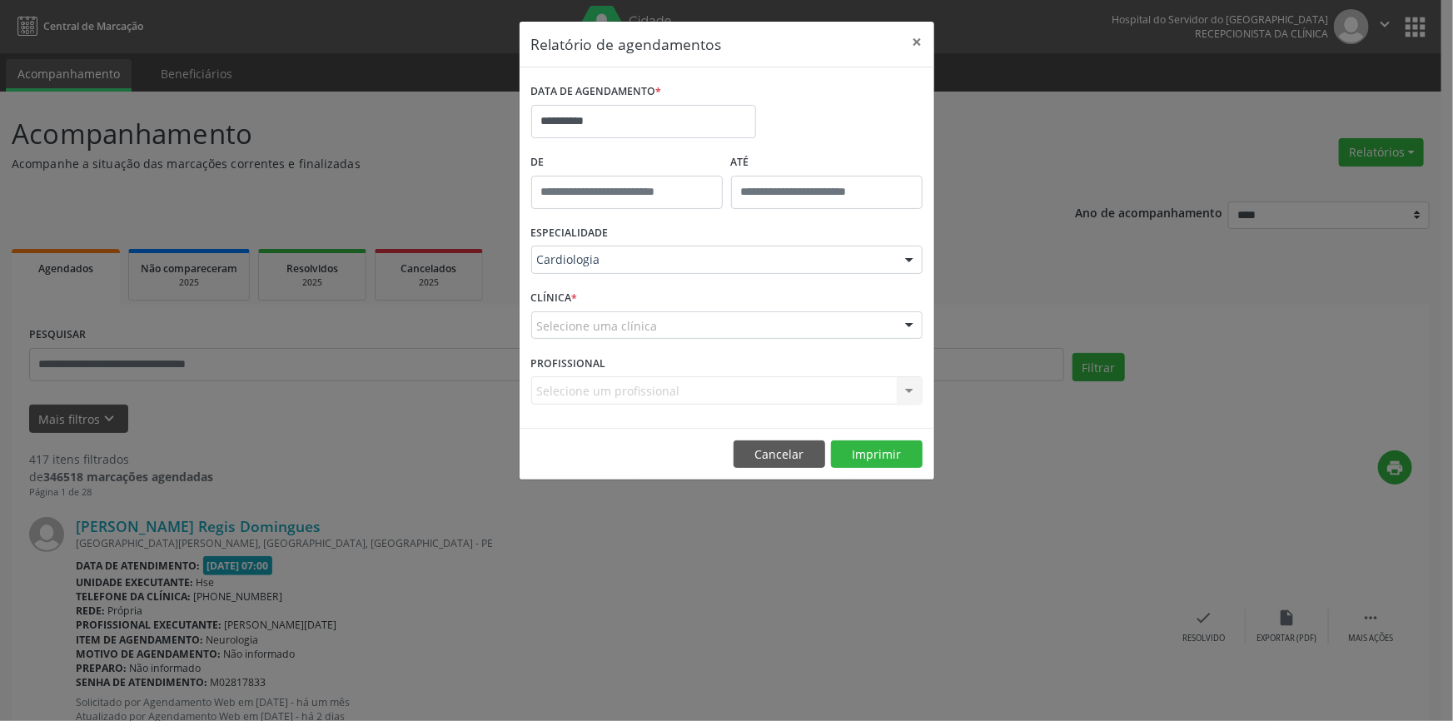
click at [644, 381] on div "Selecione um profissional Nenhum resultado encontrado para: " " Não há nenhuma …" at bounding box center [726, 390] width 391 height 28
click at [604, 389] on div "Selecione um profissional Nenhum resultado encontrado para: " " Não há nenhuma …" at bounding box center [726, 390] width 391 height 28
click at [639, 386] on div "Selecione um profissional Nenhum resultado encontrado para: " " Não há nenhuma …" at bounding box center [726, 390] width 391 height 28
click at [575, 383] on div "Selecione um profissional Nenhum resultado encontrado para: " " Não há nenhuma …" at bounding box center [726, 390] width 391 height 28
click at [529, 371] on div "PROFISSIONAL Selecione um profissional Nenhum resultado encontrado para: " " Nã…" at bounding box center [727, 383] width 400 height 65
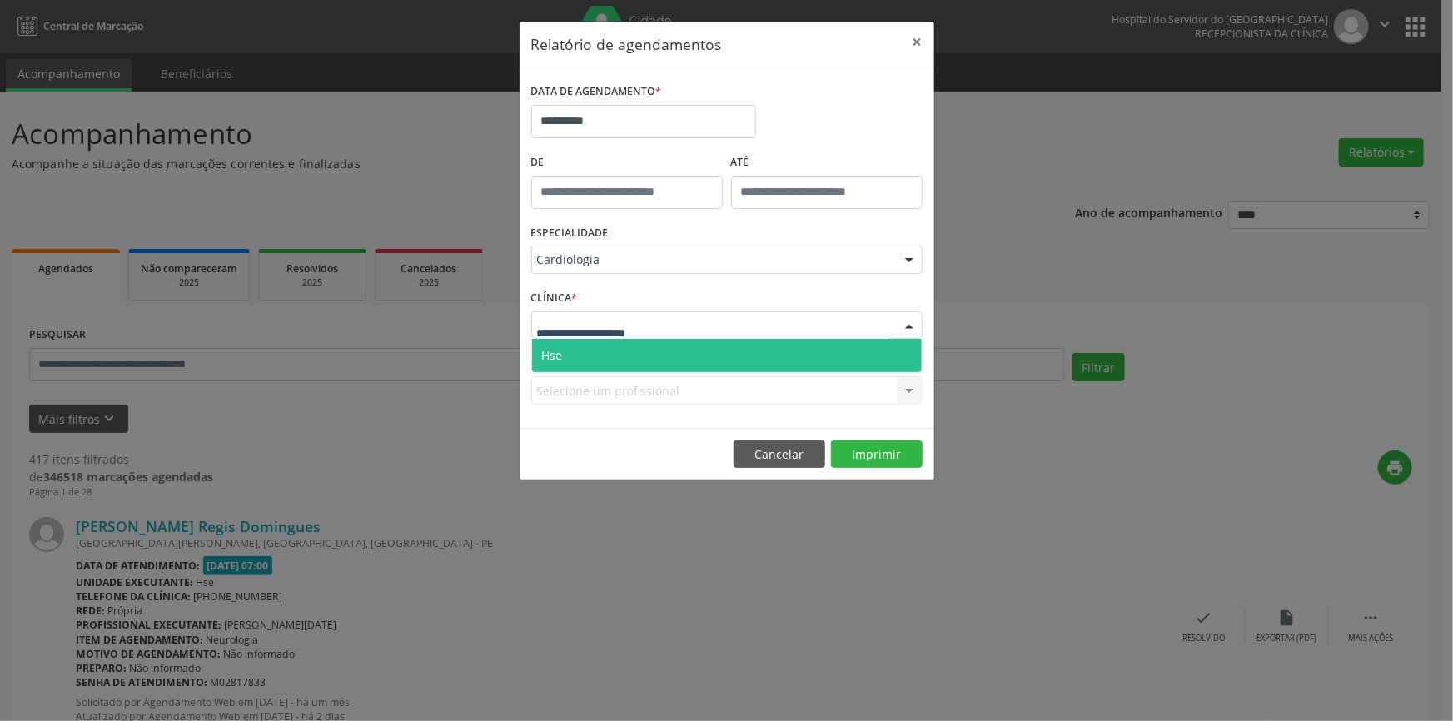
click at [635, 330] on input "text" at bounding box center [712, 333] width 351 height 33
click at [631, 364] on span "Hse" at bounding box center [727, 355] width 390 height 33
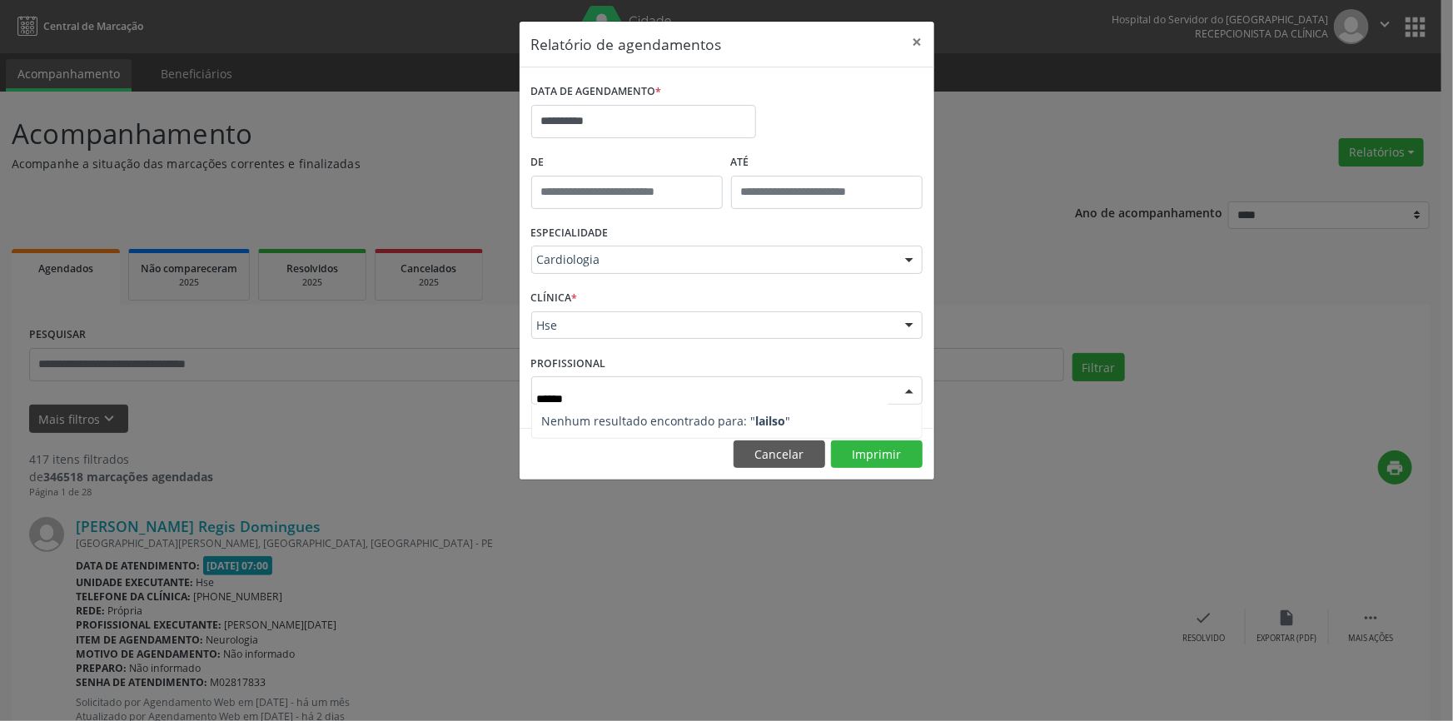
type input "*******"
click at [766, 413] on strong "lailson" at bounding box center [774, 421] width 37 height 16
drag, startPoint x: 878, startPoint y: 452, endPoint x: 866, endPoint y: 451, distance: 11.8
click at [883, 451] on div "**********" at bounding box center [727, 251] width 416 height 461
click at [883, 452] on button "Imprimir" at bounding box center [877, 455] width 92 height 28
